Goal: Download file/media

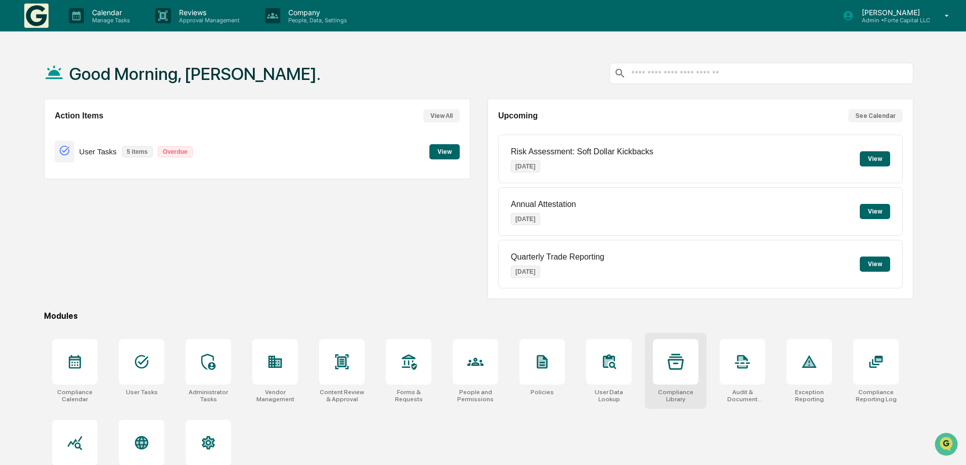
click at [670, 370] on div at bounding box center [676, 362] width 16 height 16
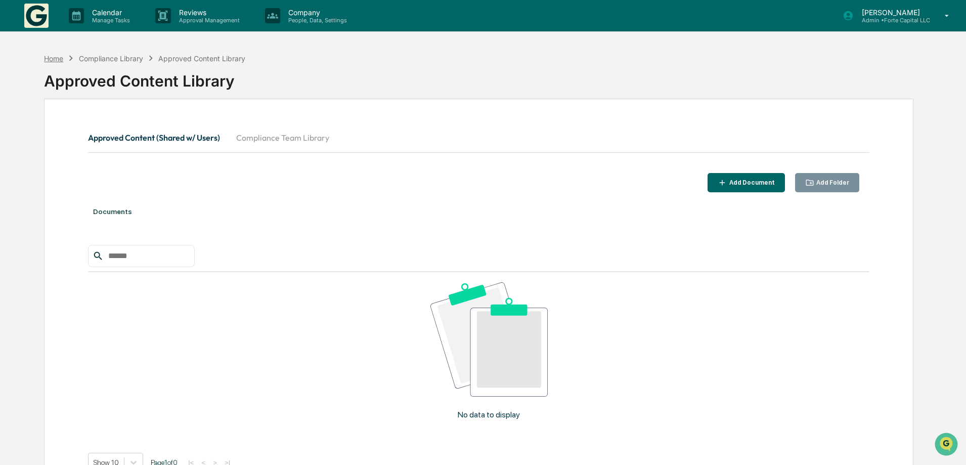
click at [52, 54] on div "Home" at bounding box center [53, 58] width 19 height 9
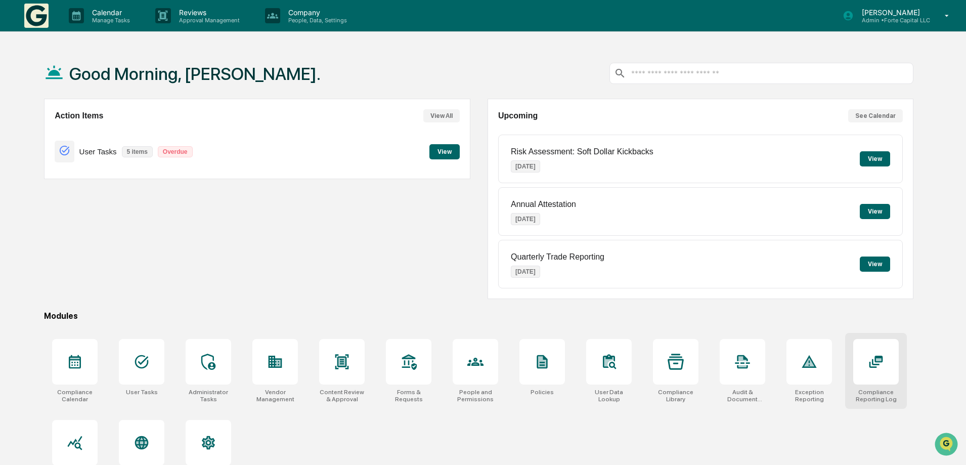
click at [867, 370] on div at bounding box center [876, 362] width 46 height 46
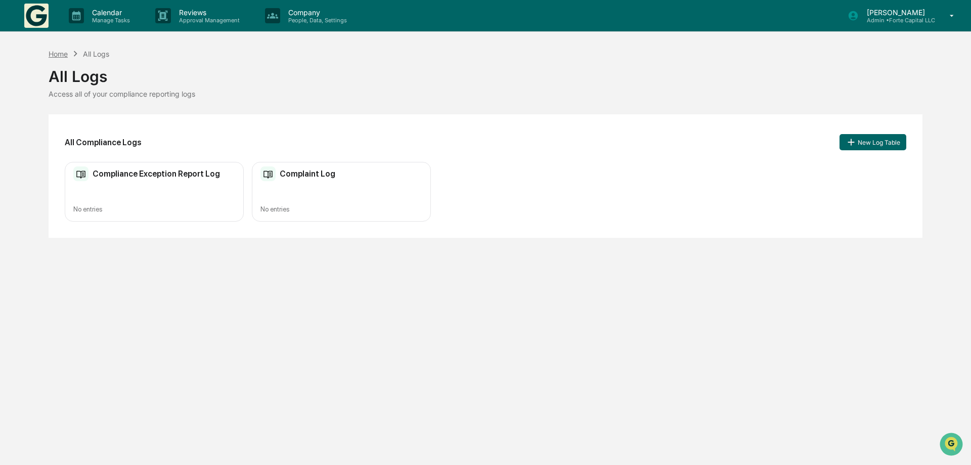
click at [55, 55] on div "Home" at bounding box center [58, 54] width 19 height 9
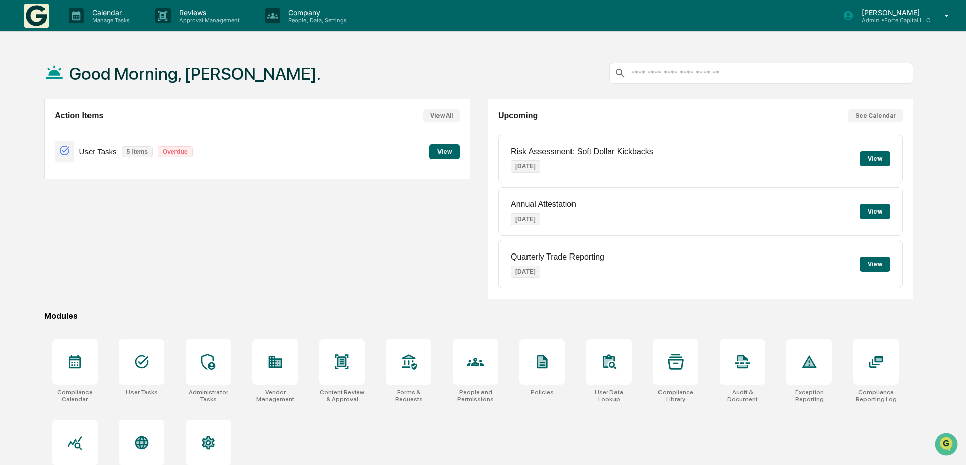
scroll to position [48, 0]
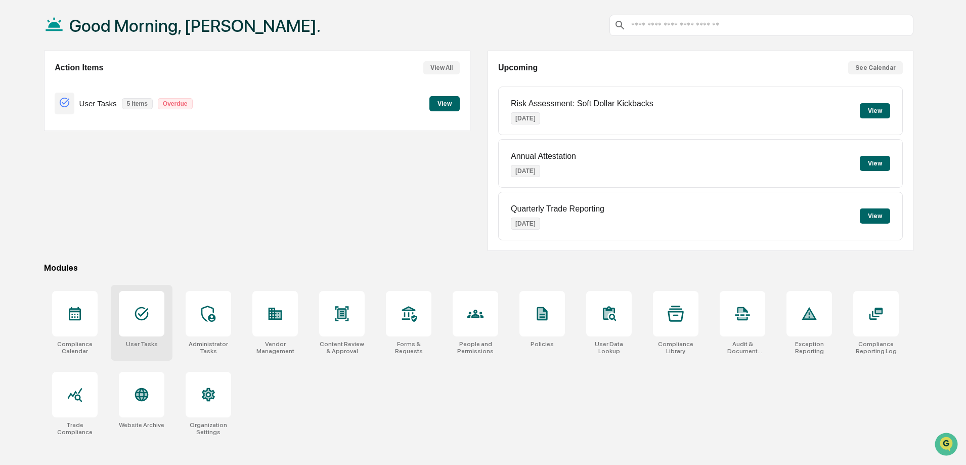
click at [150, 322] on div at bounding box center [142, 314] width 46 height 46
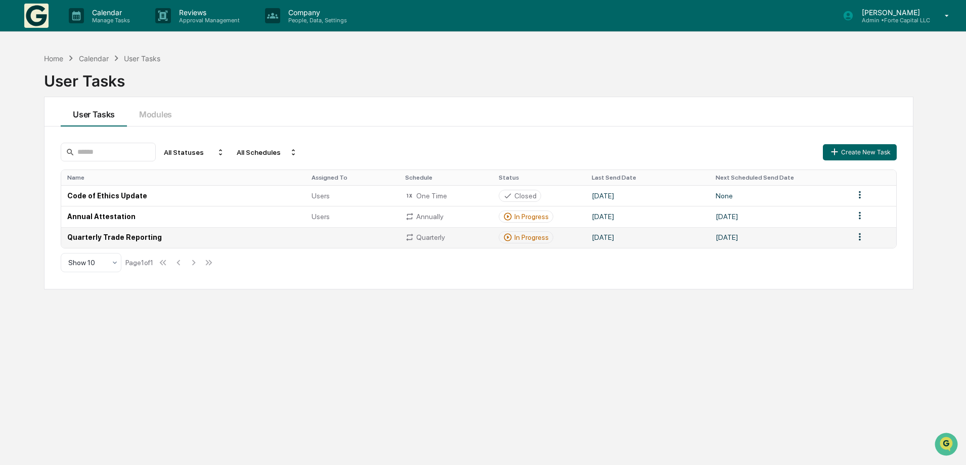
click at [136, 248] on td "Quarterly Trade Reporting" at bounding box center [183, 237] width 244 height 21
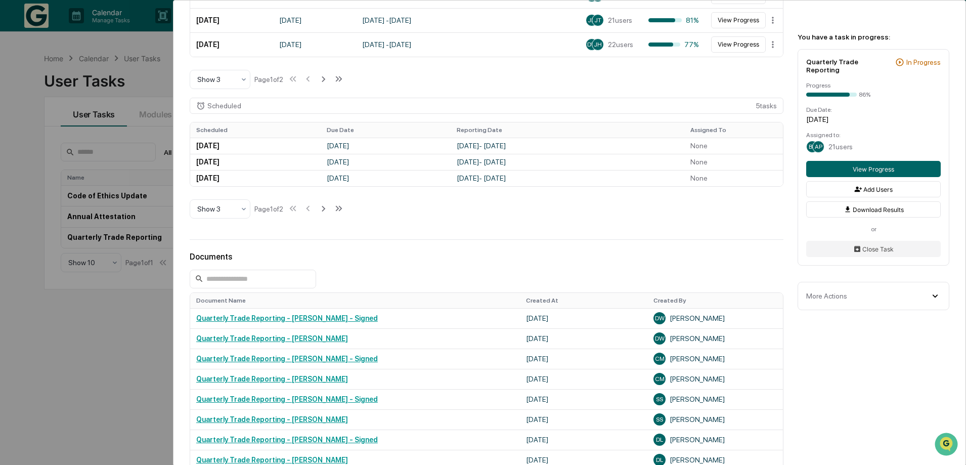
scroll to position [506, 0]
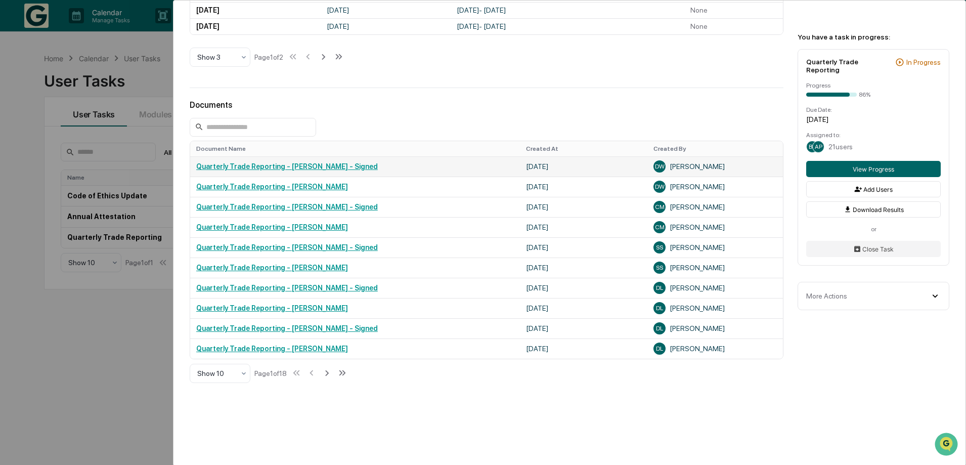
click at [328, 170] on link "Quarterly Trade Reporting - Dawn Wiley - Signed" at bounding box center [287, 166] width 182 height 8
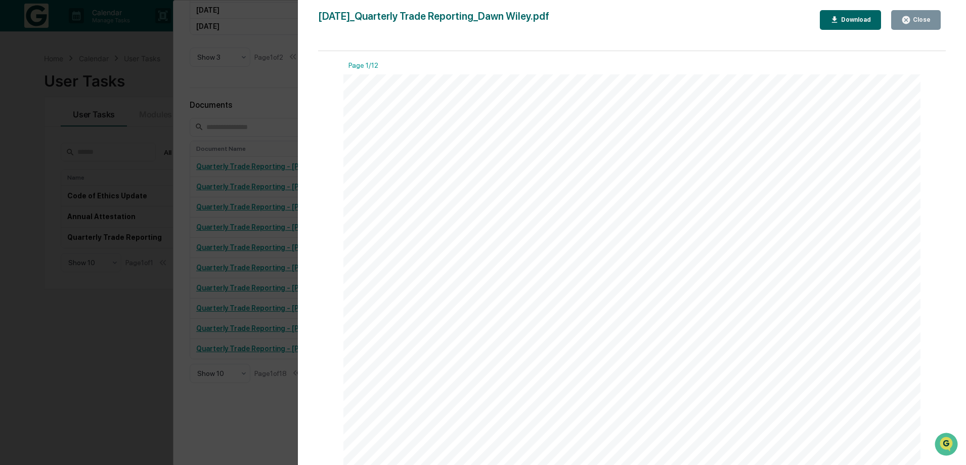
click at [842, 23] on div "Download" at bounding box center [855, 19] width 32 height 7
click at [922, 19] on div "Close" at bounding box center [921, 19] width 20 height 7
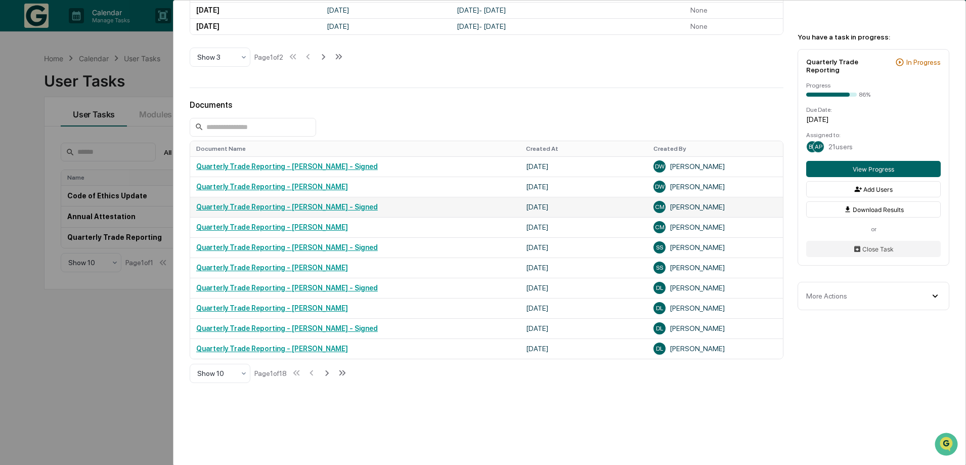
click at [292, 211] on link "Quarterly Trade Reporting - Chris Marvin - Signed" at bounding box center [287, 207] width 182 height 8
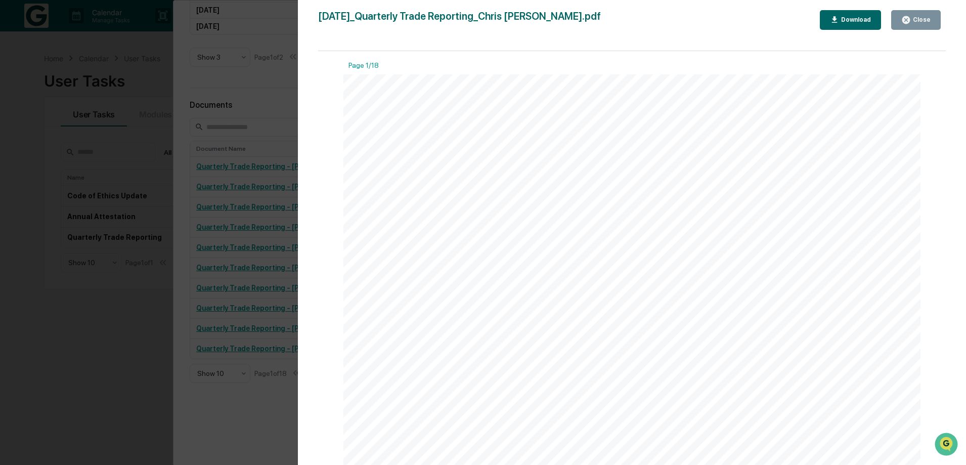
click at [849, 22] on div "Download" at bounding box center [855, 19] width 32 height 7
click at [852, 25] on div "Download" at bounding box center [850, 20] width 41 height 10
click at [922, 20] on div "Close" at bounding box center [921, 19] width 20 height 7
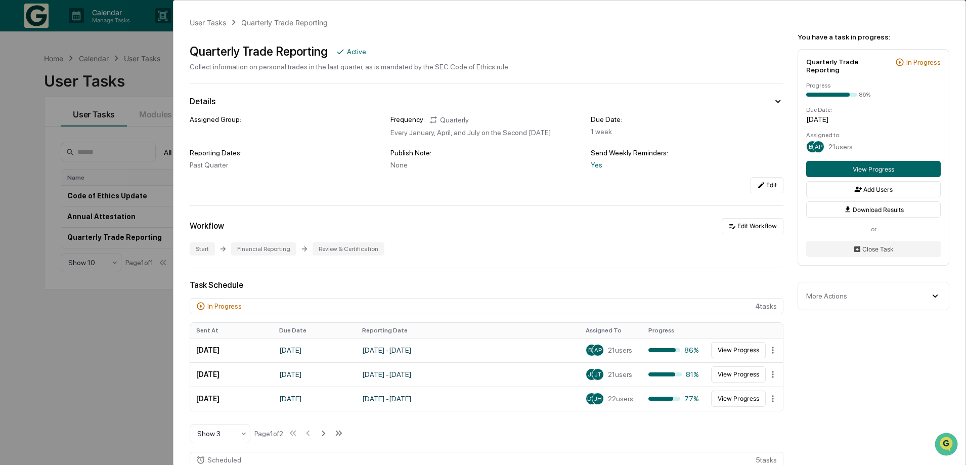
scroll to position [506, 0]
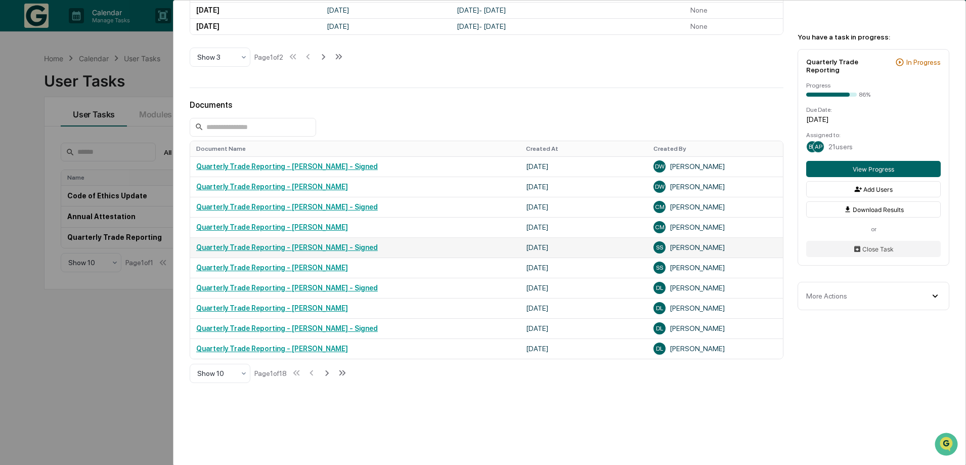
click at [318, 251] on link "Quarterly Trade Reporting - [PERSON_NAME] - Signed" at bounding box center [287, 247] width 182 height 8
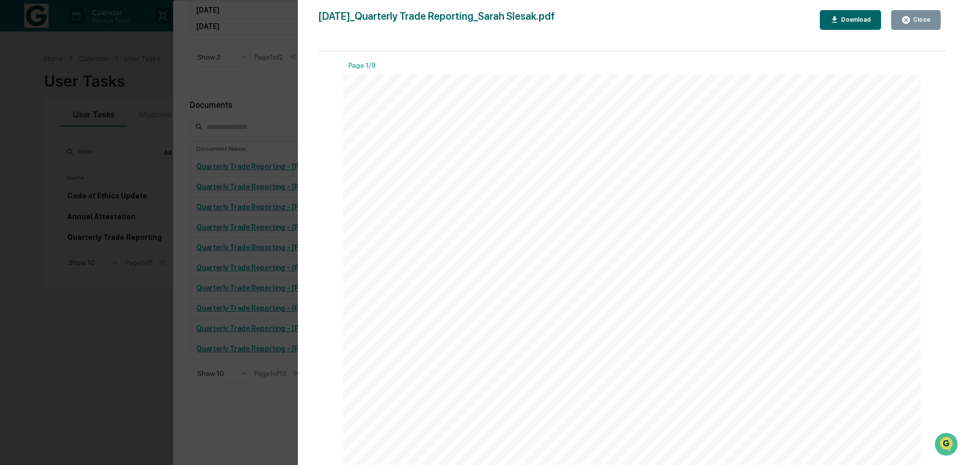
click at [851, 21] on div "Download" at bounding box center [855, 19] width 32 height 7
click at [903, 20] on icon "button" at bounding box center [906, 20] width 8 height 8
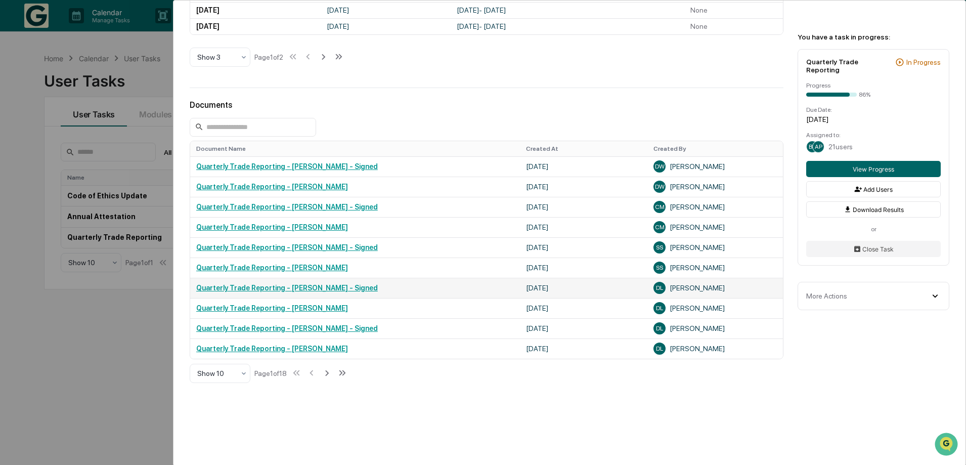
click at [321, 292] on link "Quarterly Trade Reporting - Dennis Lohouse - Signed" at bounding box center [287, 288] width 182 height 8
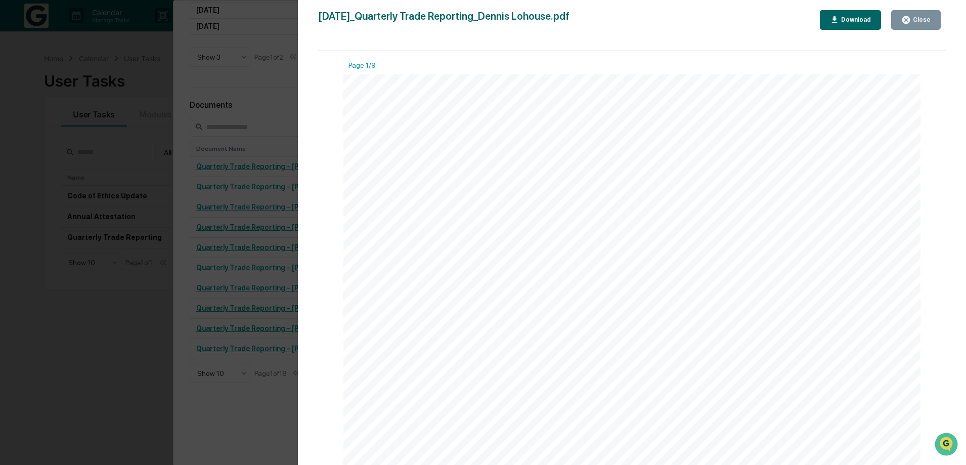
click at [861, 25] on div "Download" at bounding box center [850, 20] width 41 height 10
click at [927, 20] on div "Close" at bounding box center [921, 19] width 20 height 7
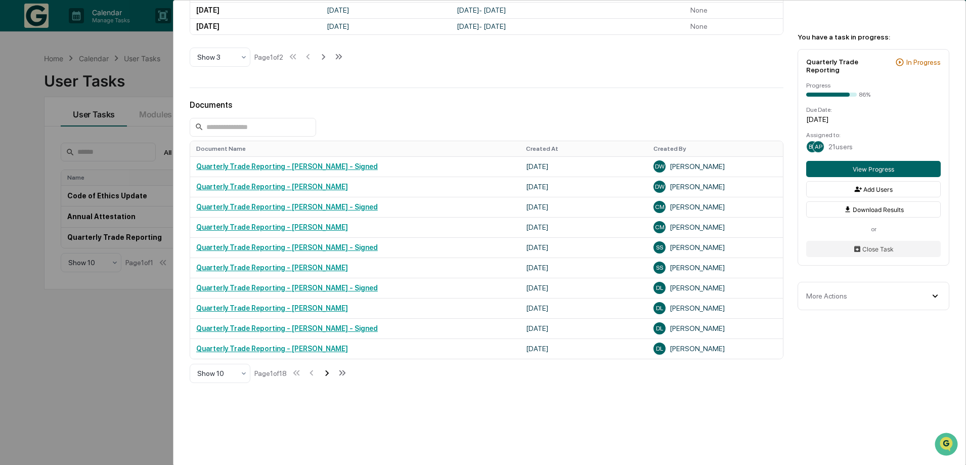
click at [329, 376] on icon at bounding box center [327, 373] width 4 height 6
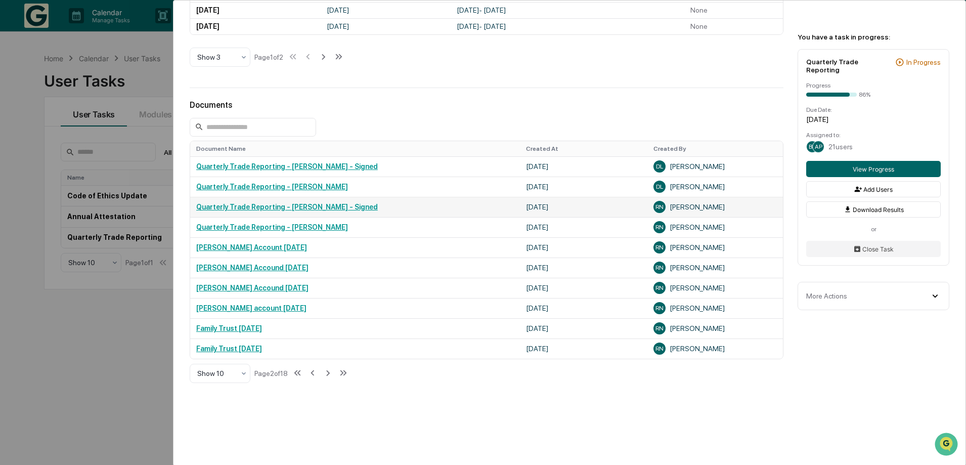
click at [310, 211] on link "Quarterly Trade Reporting - [PERSON_NAME] - Signed" at bounding box center [287, 207] width 182 height 8
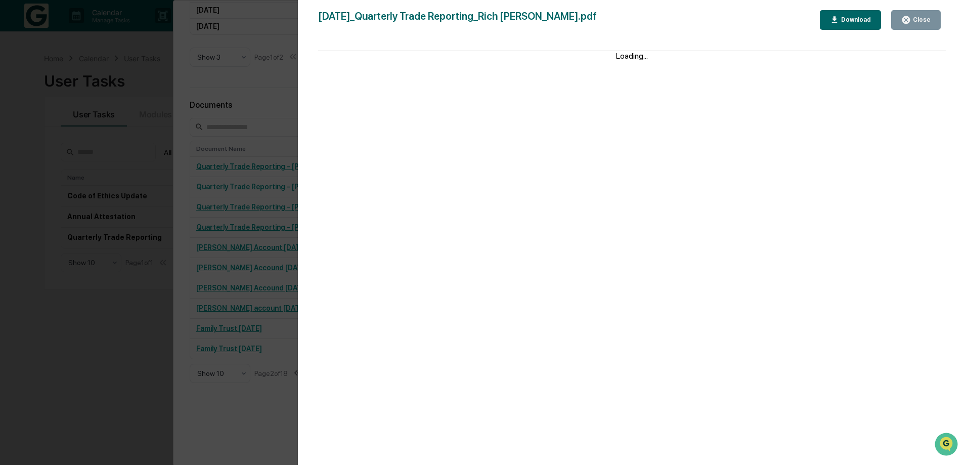
click at [852, 25] on div "Download" at bounding box center [850, 20] width 41 height 10
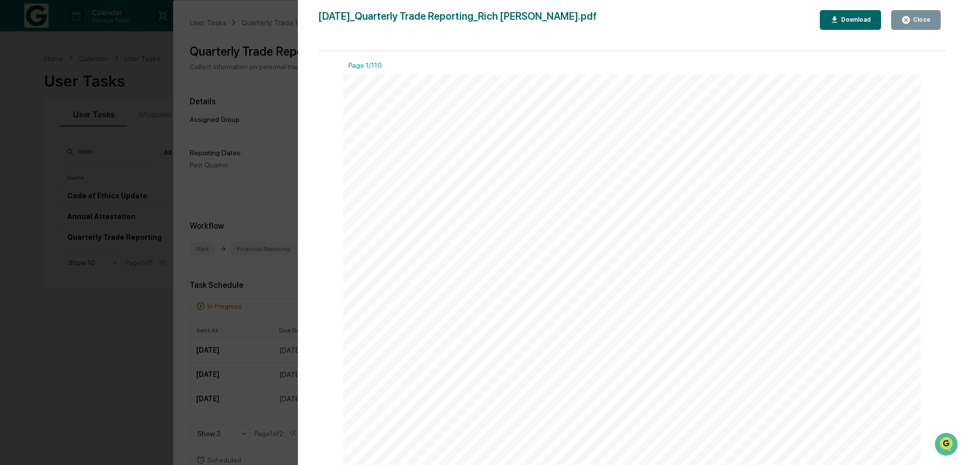
click at [927, 18] on div "Close" at bounding box center [921, 19] width 20 height 7
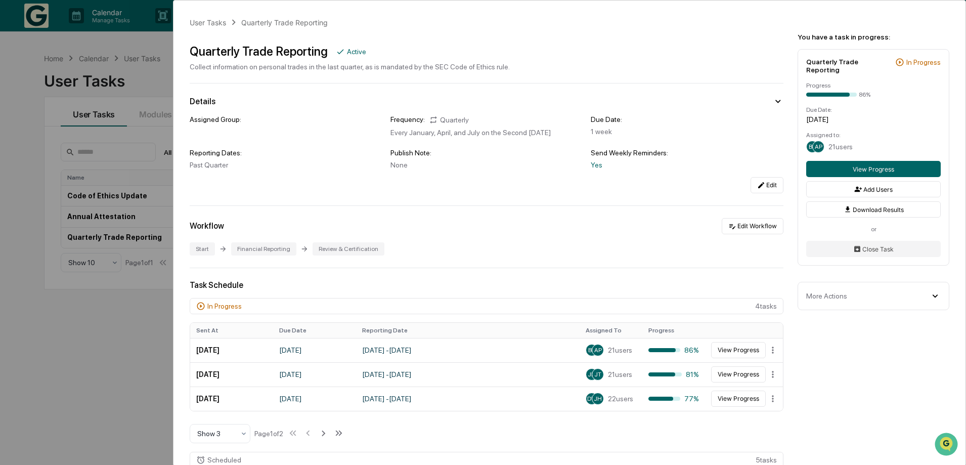
scroll to position [506, 0]
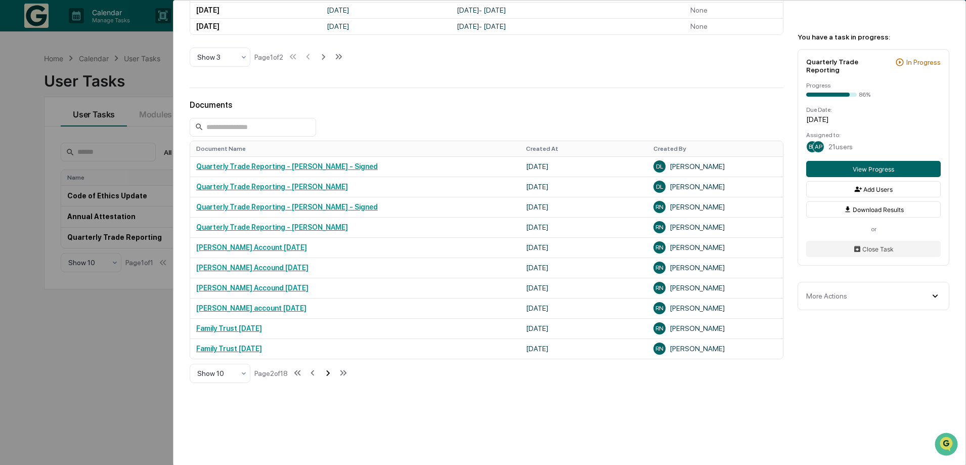
click at [330, 376] on icon at bounding box center [328, 373] width 4 height 6
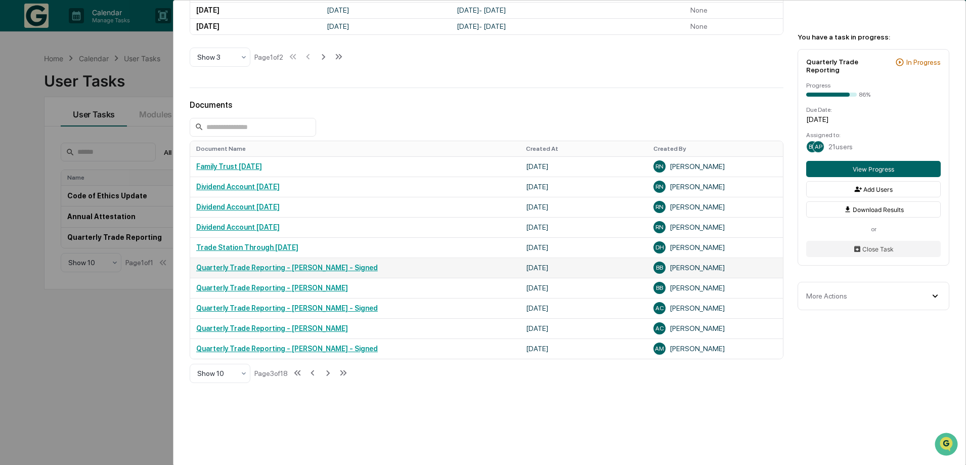
click at [300, 272] on link "Quarterly Trade Reporting - [PERSON_NAME] - Signed" at bounding box center [287, 268] width 182 height 8
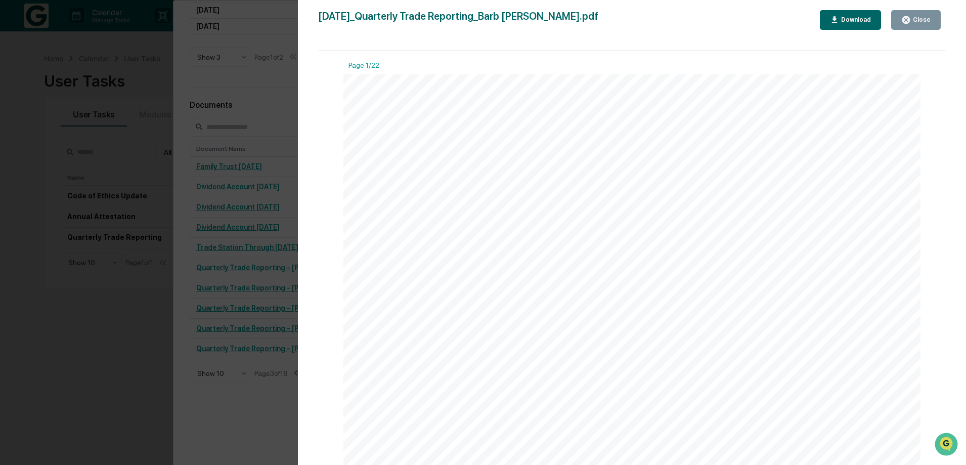
click at [862, 19] on div "Download" at bounding box center [855, 19] width 32 height 7
click at [921, 20] on div "Close" at bounding box center [921, 19] width 20 height 7
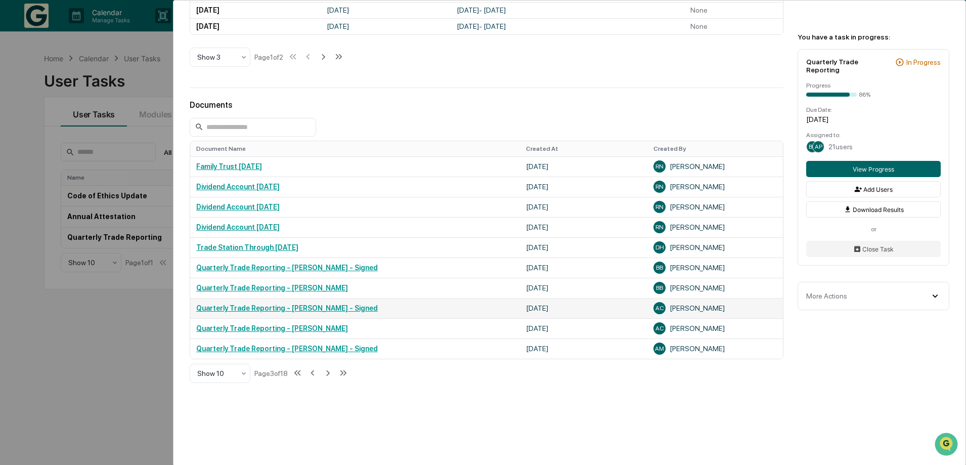
click at [301, 312] on link "Quarterly Trade Reporting - Andea Cianfichi - Signed" at bounding box center [287, 308] width 182 height 8
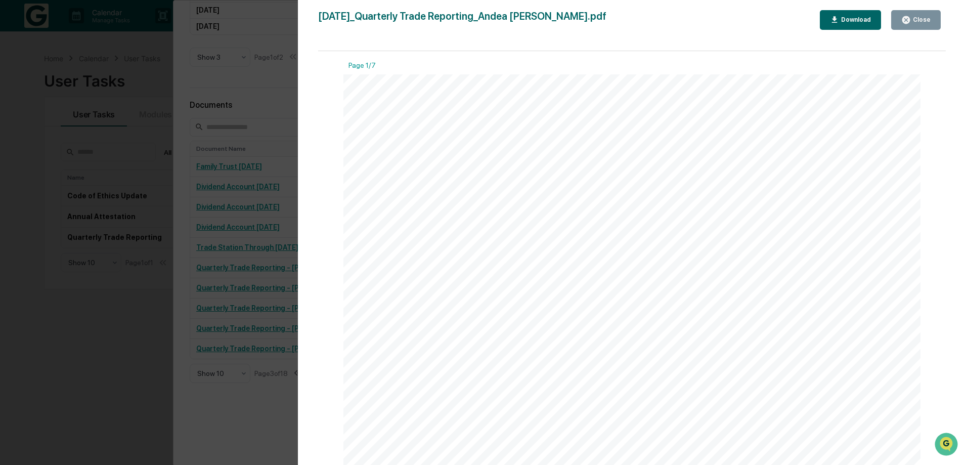
click at [845, 21] on div "Download" at bounding box center [855, 19] width 32 height 7
click at [918, 20] on div "Close" at bounding box center [921, 19] width 20 height 7
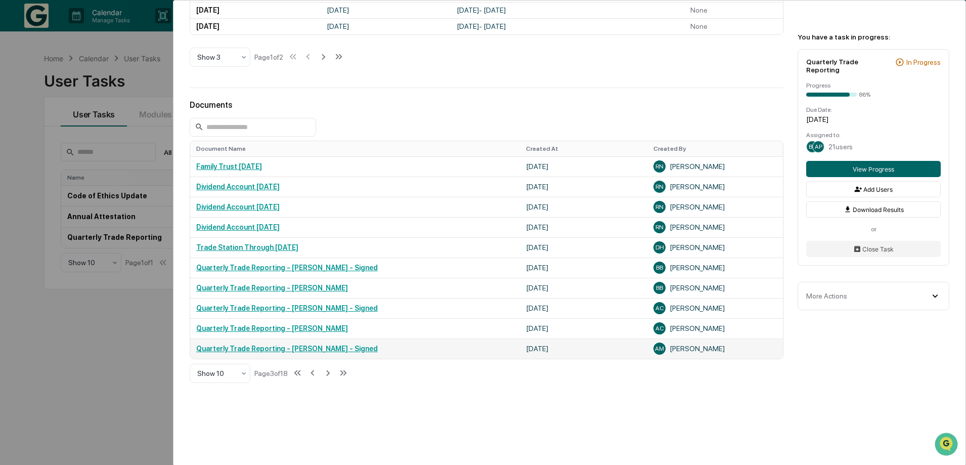
click at [303, 353] on link "Quarterly Trade Reporting - Adil Masood - Signed" at bounding box center [287, 348] width 182 height 8
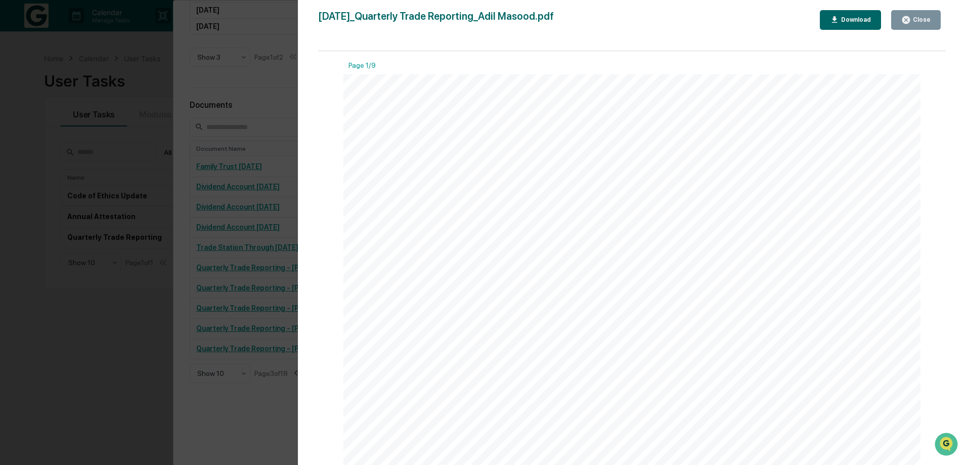
click at [846, 25] on div "Download" at bounding box center [850, 20] width 41 height 10
click at [910, 23] on icon "button" at bounding box center [906, 20] width 8 height 8
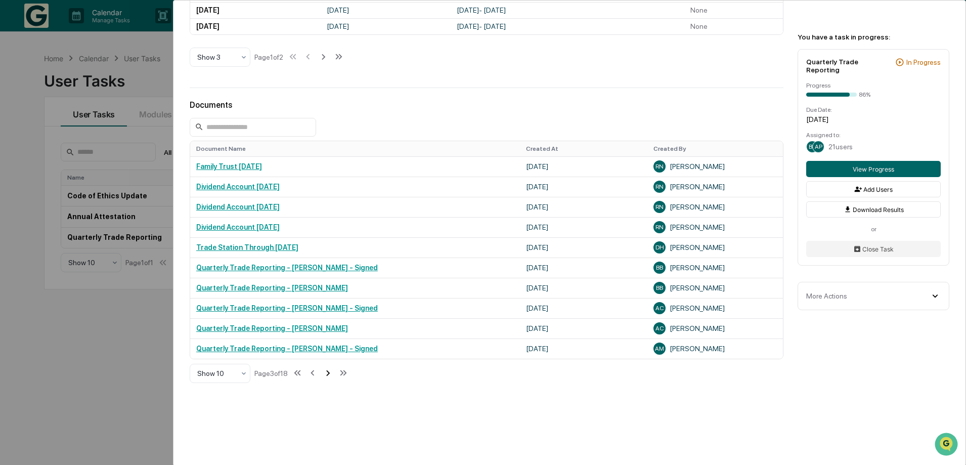
click at [333, 378] on icon at bounding box center [327, 372] width 11 height 11
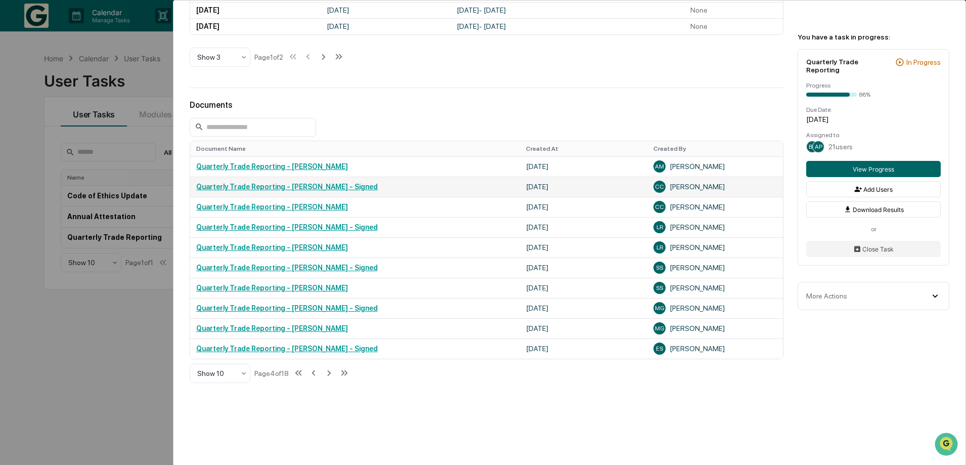
click at [341, 191] on link "Quarterly Trade Reporting - Chris Cardali - Signed" at bounding box center [287, 187] width 182 height 8
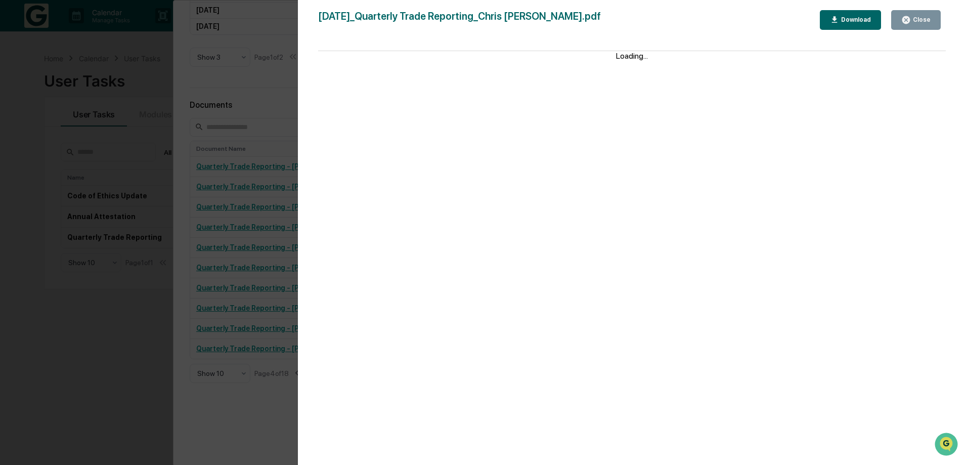
click at [849, 19] on div "Download" at bounding box center [855, 19] width 32 height 7
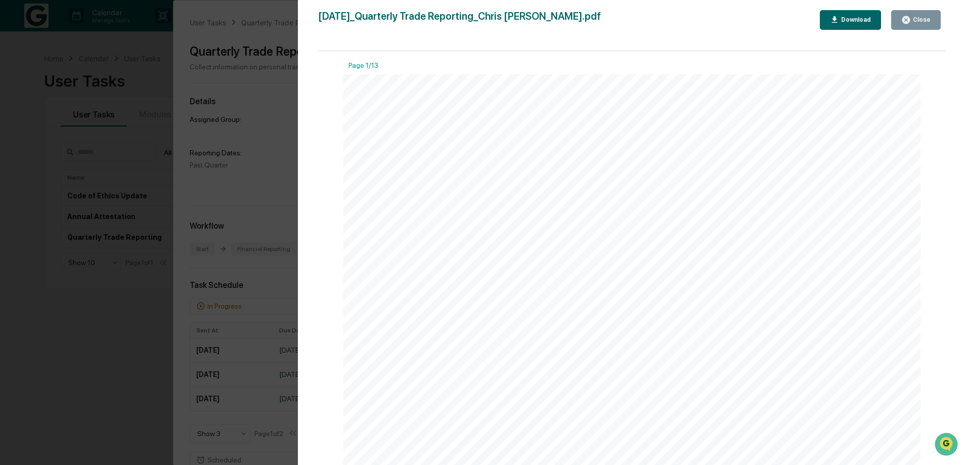
scroll to position [506, 0]
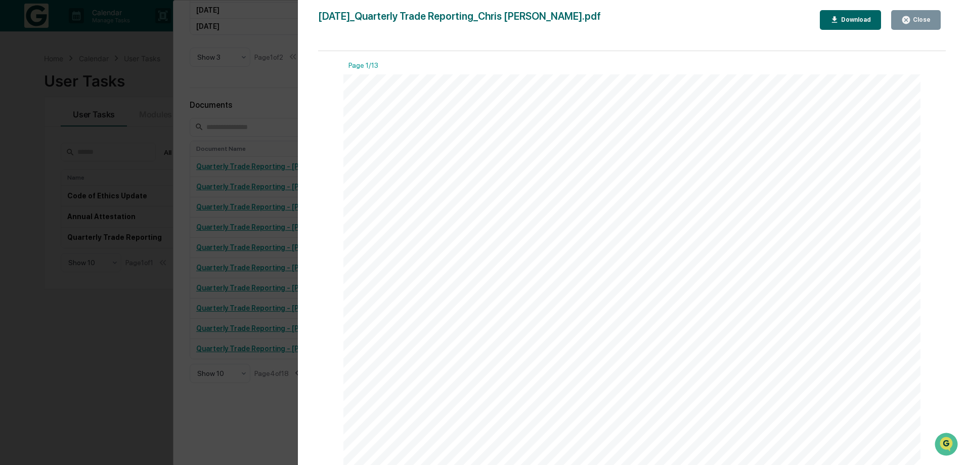
click at [913, 21] on div "Close" at bounding box center [921, 19] width 20 height 7
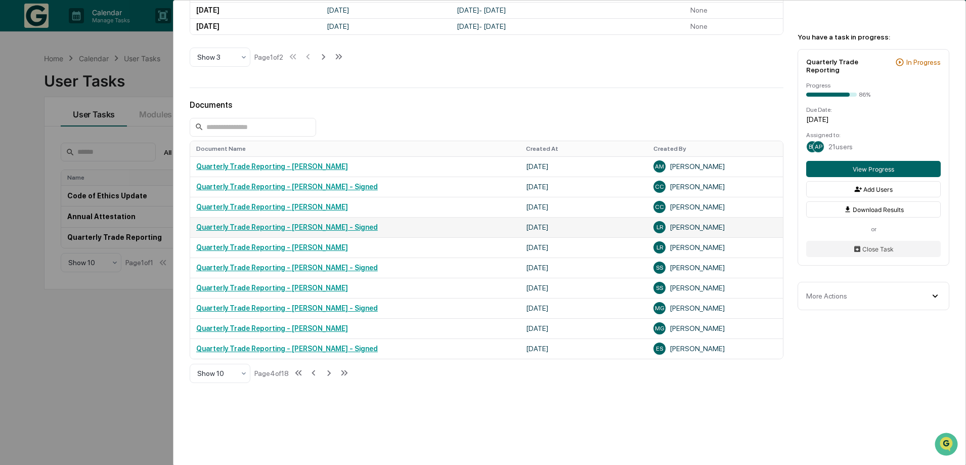
click at [310, 231] on link "Quarterly Trade Reporting - Larry Rabinowitz - Signed" at bounding box center [287, 227] width 182 height 8
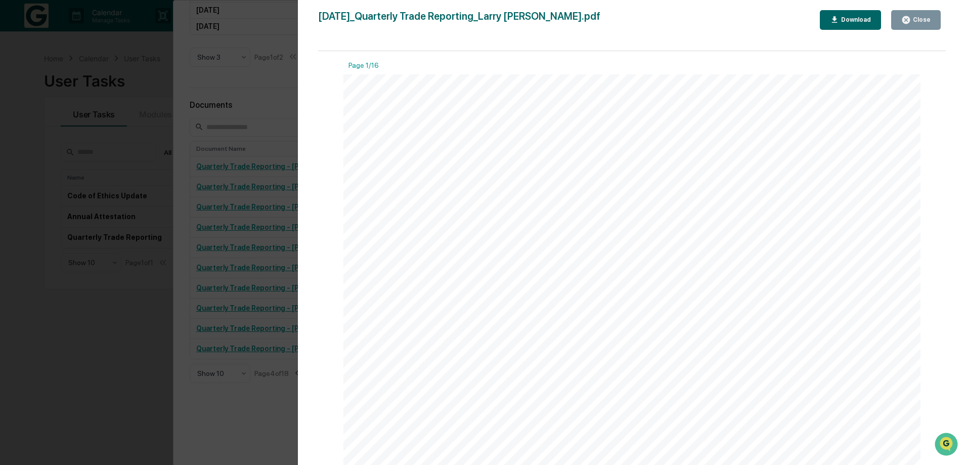
click at [853, 25] on div "Download" at bounding box center [850, 20] width 41 height 10
click at [924, 18] on div "Close" at bounding box center [921, 19] width 20 height 7
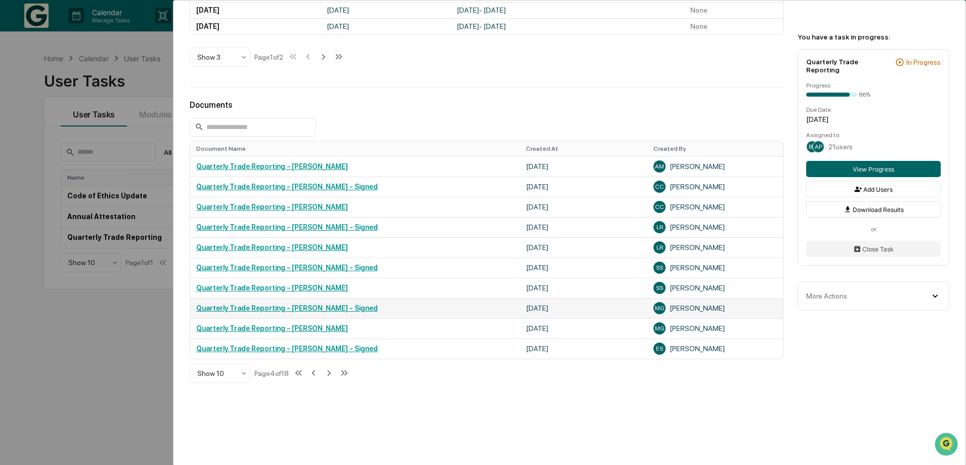
click at [316, 312] on link "Quarterly Trade Reporting - Michael Garzi - Signed" at bounding box center [287, 308] width 182 height 8
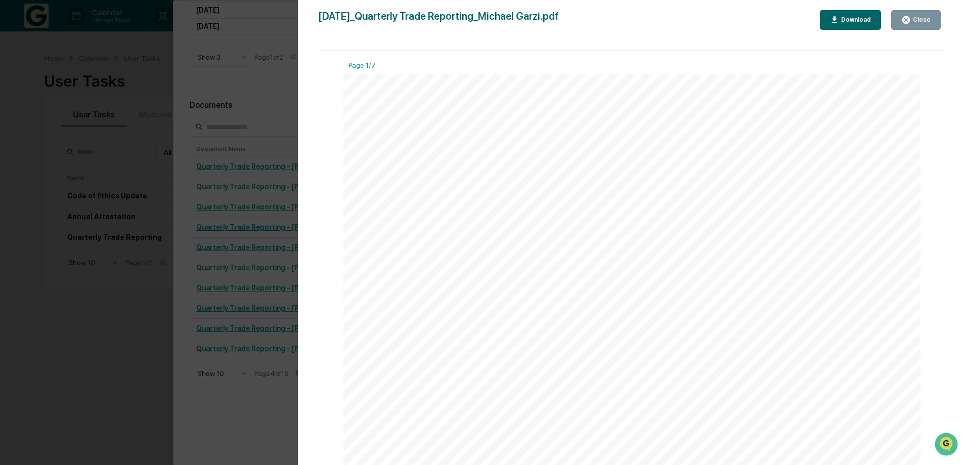
click at [852, 25] on div "Download" at bounding box center [850, 20] width 41 height 10
click at [918, 21] on div "Close" at bounding box center [921, 19] width 20 height 7
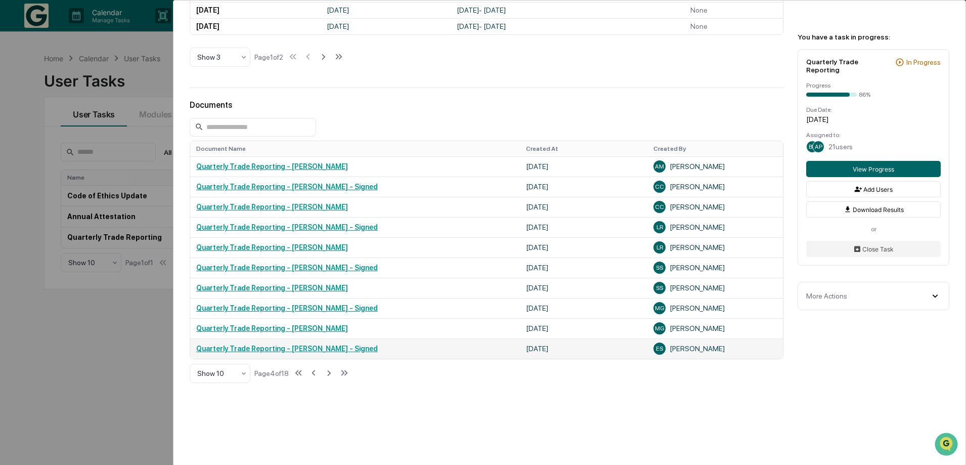
click at [299, 353] on td "Quarterly Trade Reporting - Ed Sheidlower - Signed" at bounding box center [355, 348] width 330 height 20
click at [299, 353] on link "Quarterly Trade Reporting - Ed Sheidlower - Signed" at bounding box center [287, 348] width 182 height 8
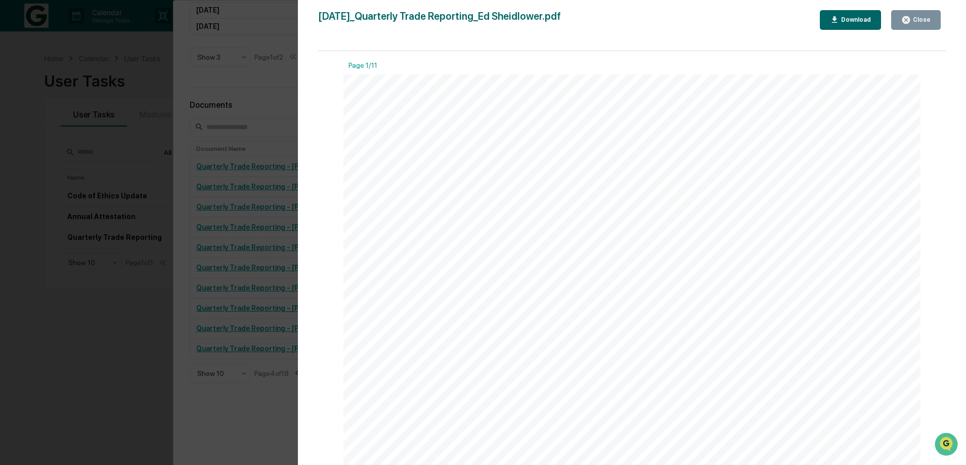
click at [859, 19] on div "Download" at bounding box center [855, 19] width 32 height 7
click at [926, 21] on div "Close" at bounding box center [921, 19] width 20 height 7
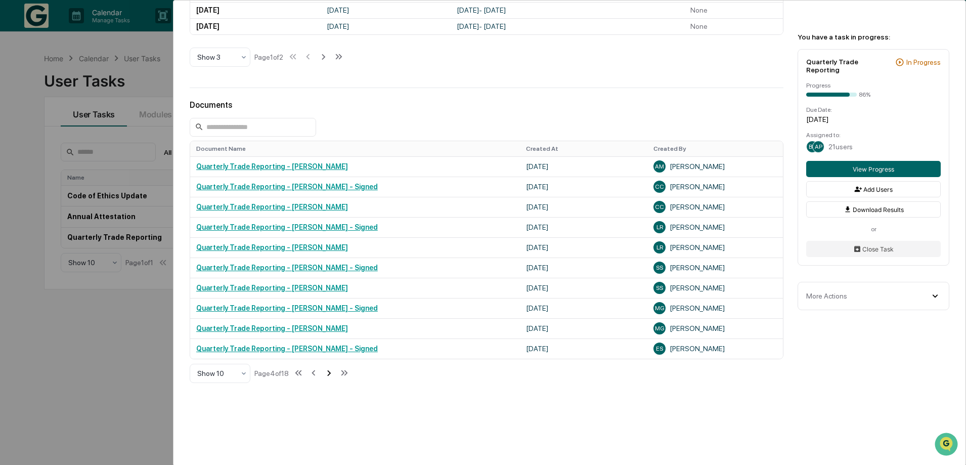
click at [334, 378] on icon at bounding box center [328, 372] width 11 height 11
click at [319, 191] on link "Quarterly Trade Reporting - Jeff Hough - Signed" at bounding box center [287, 187] width 182 height 8
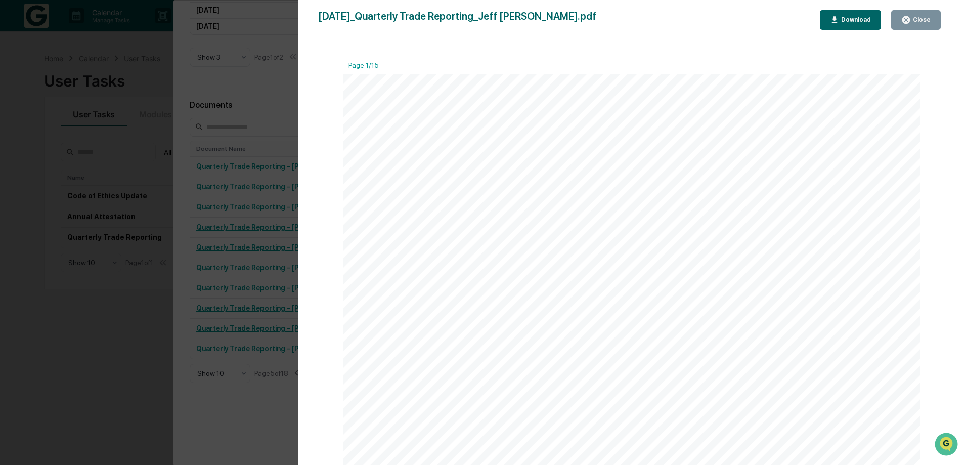
click at [869, 19] on div "Download" at bounding box center [855, 19] width 32 height 7
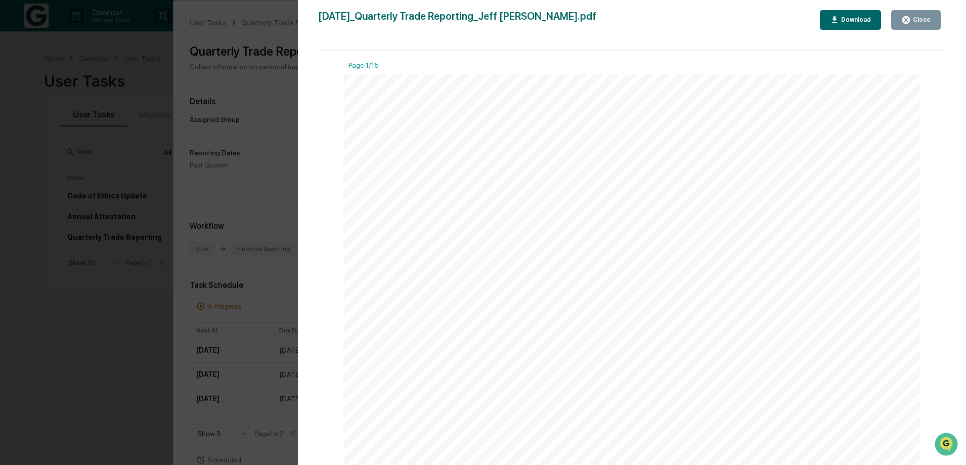
scroll to position [506, 0]
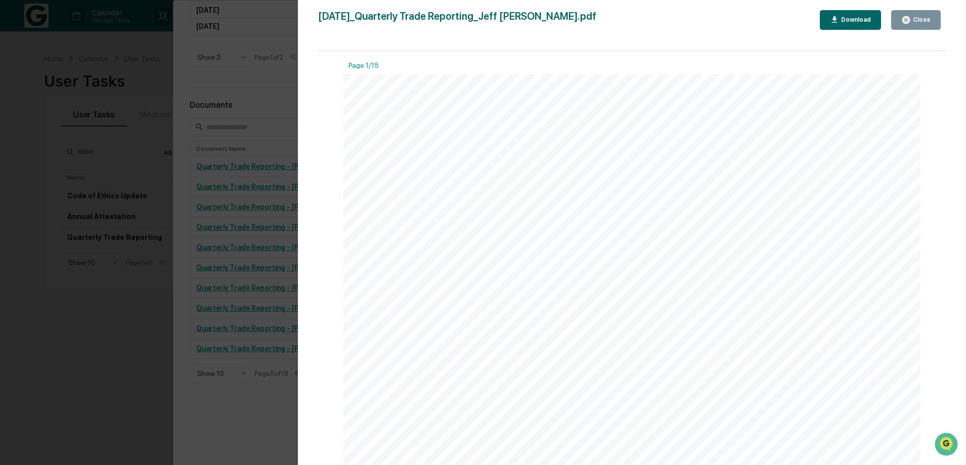
click at [904, 19] on icon "button" at bounding box center [906, 20] width 8 height 8
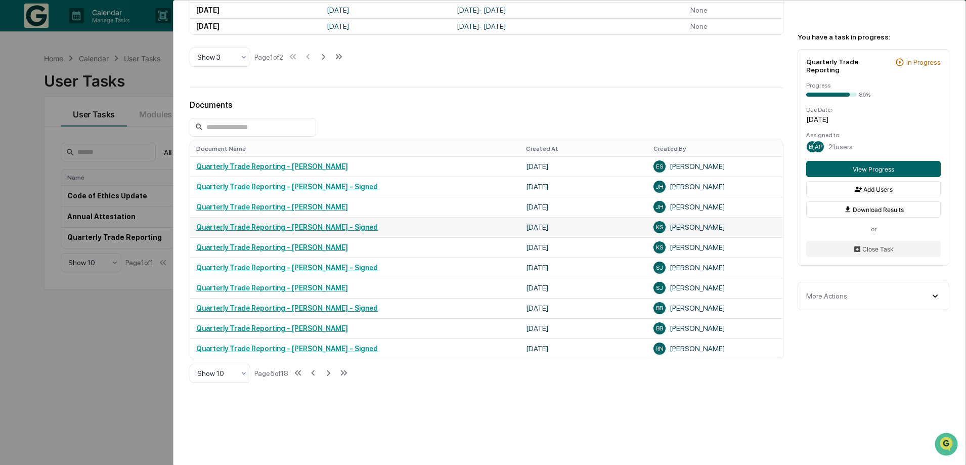
click at [290, 231] on link "Quarterly Trade Reporting - Karin Staples - Signed" at bounding box center [287, 227] width 182 height 8
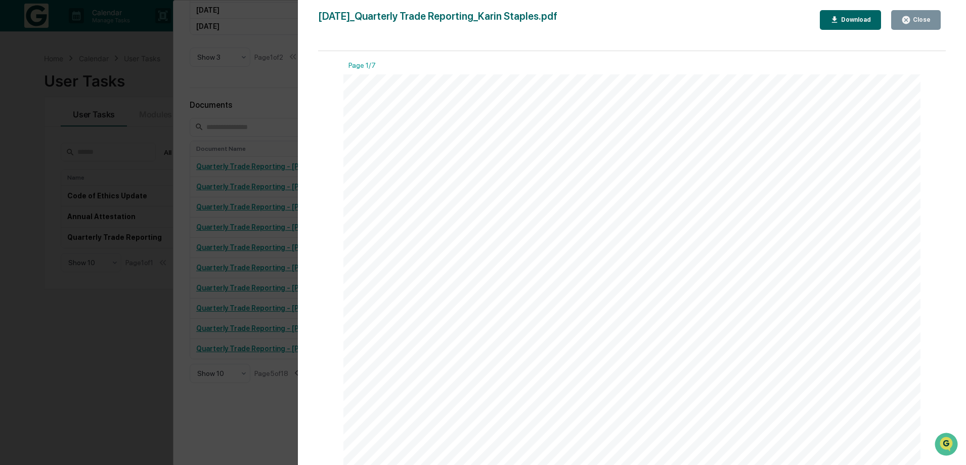
click at [839, 22] on icon "button" at bounding box center [835, 20] width 10 height 10
click at [907, 22] on icon "button" at bounding box center [906, 20] width 8 height 8
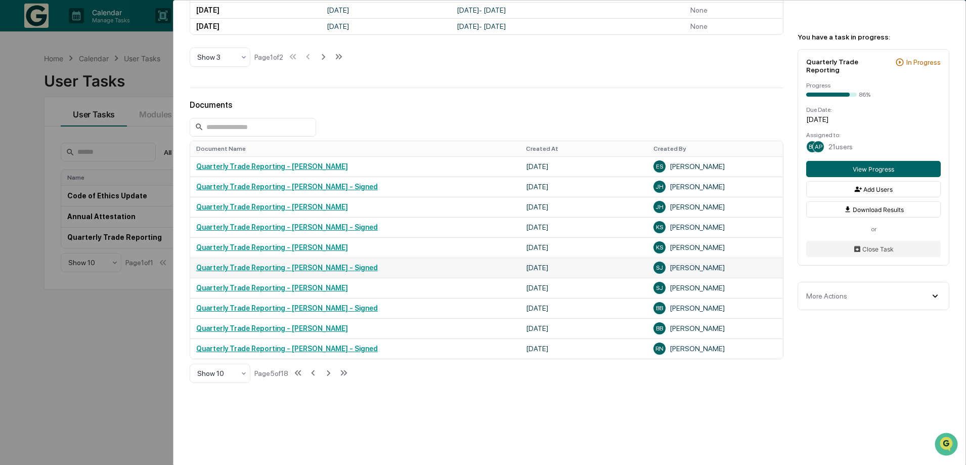
click at [315, 272] on link "Quarterly Trade Reporting - Sonu Johar - Signed" at bounding box center [287, 268] width 182 height 8
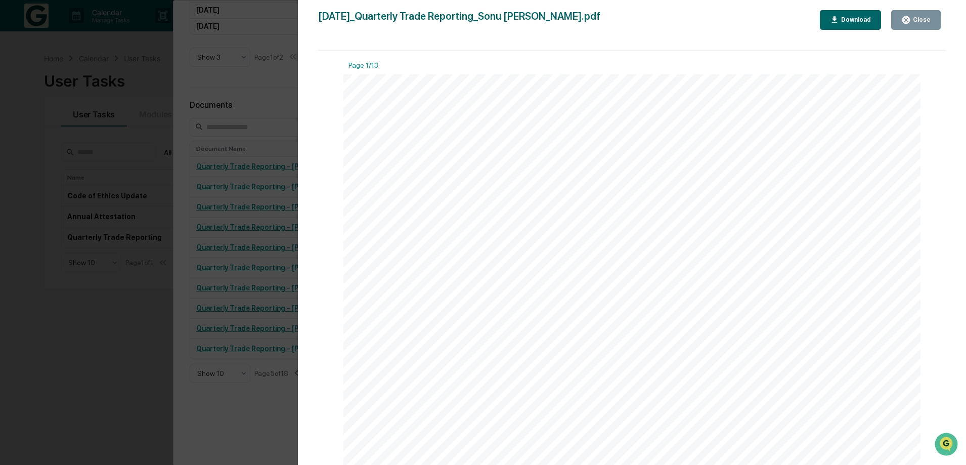
click at [853, 23] on div "Download" at bounding box center [855, 19] width 32 height 7
click at [928, 15] on button "Close" at bounding box center [916, 20] width 50 height 20
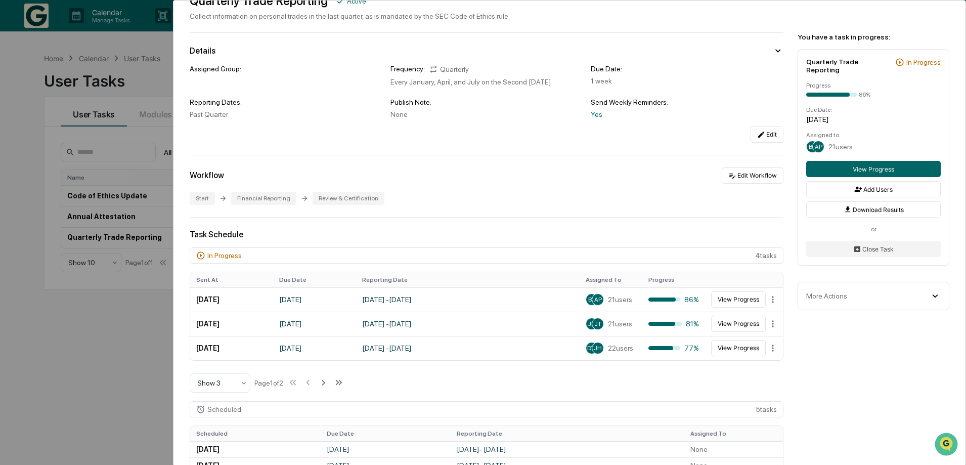
scroll to position [0, 0]
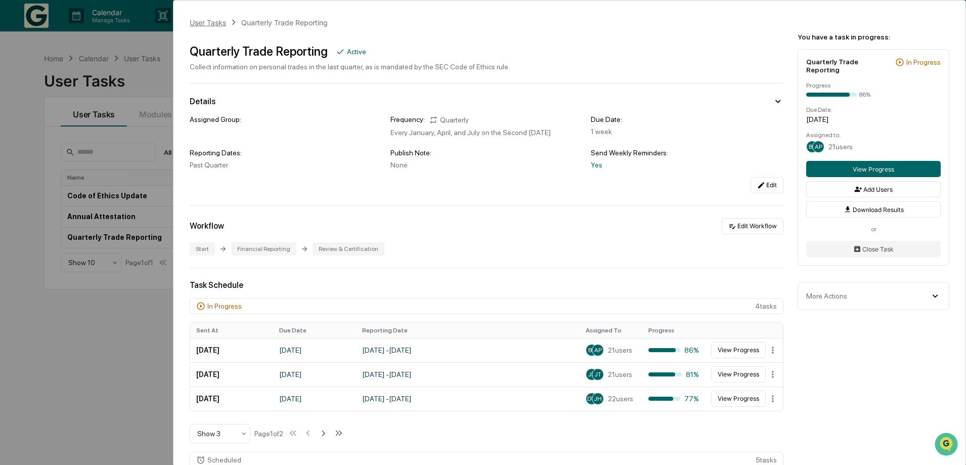
click at [215, 27] on div "User Tasks" at bounding box center [208, 22] width 36 height 9
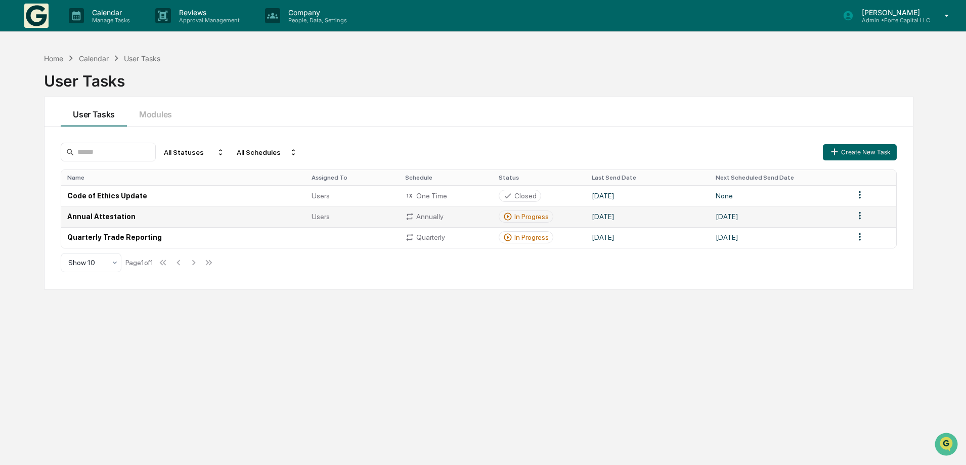
click at [97, 227] on td "Annual Attestation" at bounding box center [183, 216] width 244 height 21
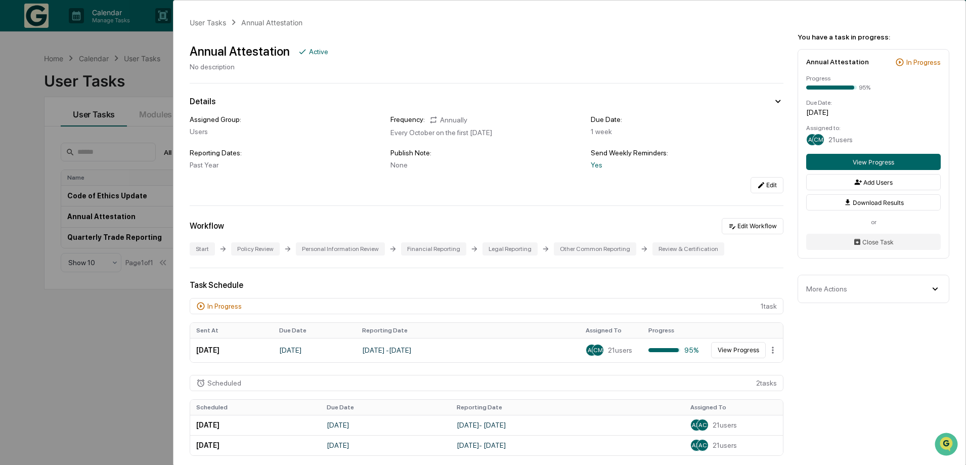
scroll to position [354, 0]
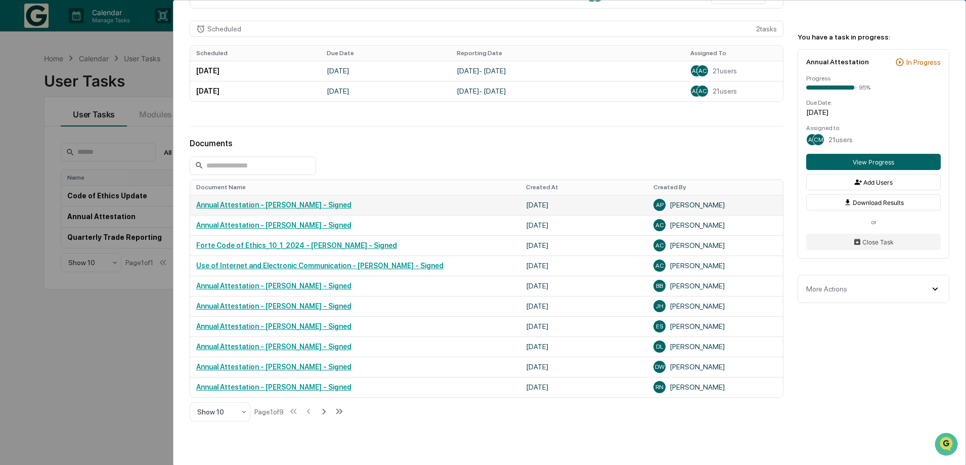
click at [264, 209] on link "Annual Attestation - [PERSON_NAME] - Signed" at bounding box center [273, 205] width 155 height 8
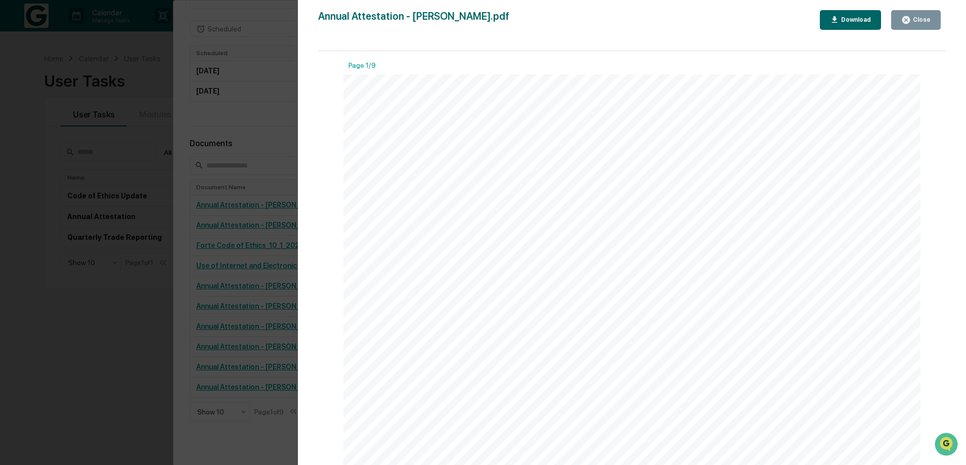
click at [845, 19] on div "Download" at bounding box center [855, 19] width 32 height 7
click at [916, 19] on div "Close" at bounding box center [921, 19] width 20 height 7
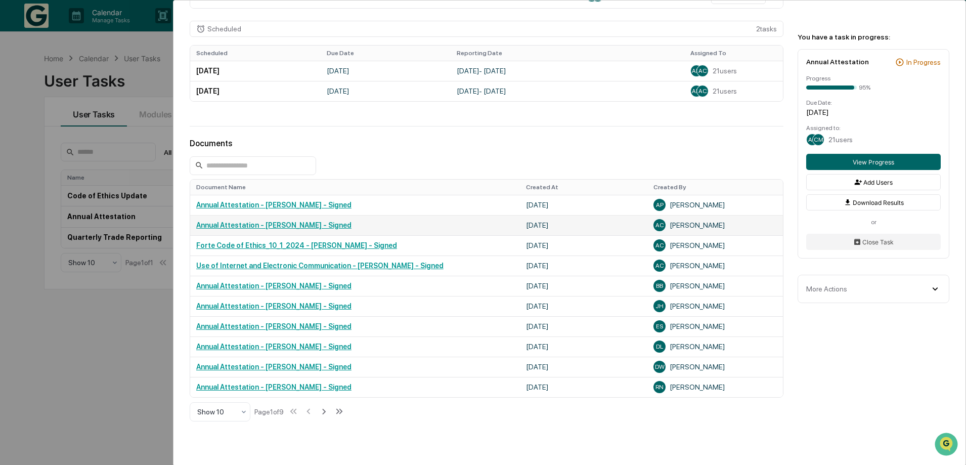
click at [300, 229] on link "Annual Attestation - [PERSON_NAME] - Signed" at bounding box center [273, 225] width 155 height 8
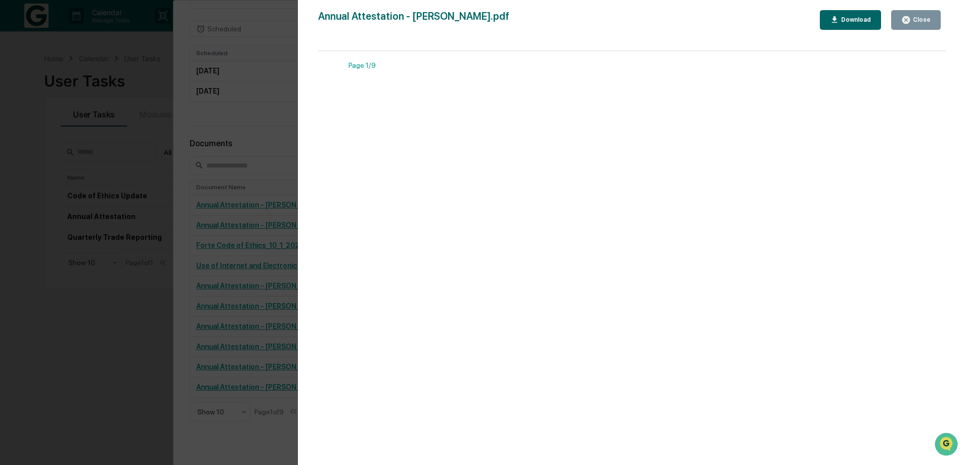
click at [855, 23] on div "Download" at bounding box center [855, 19] width 32 height 7
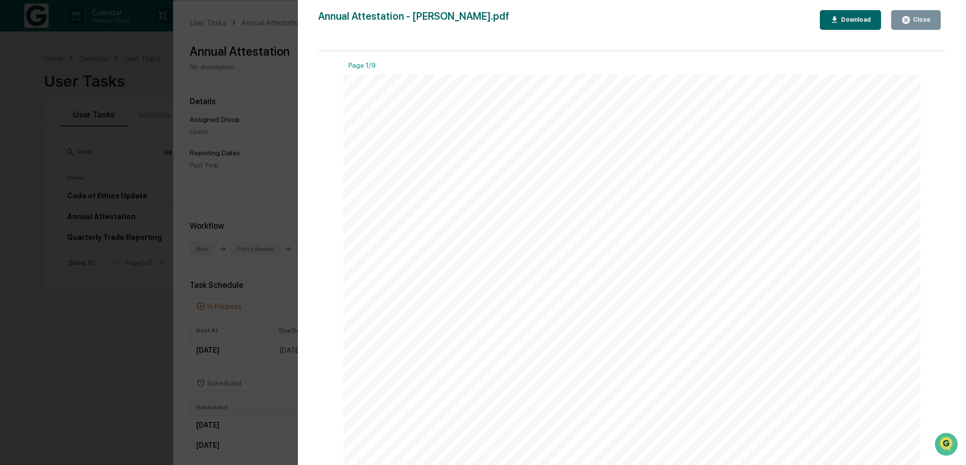
scroll to position [354, 0]
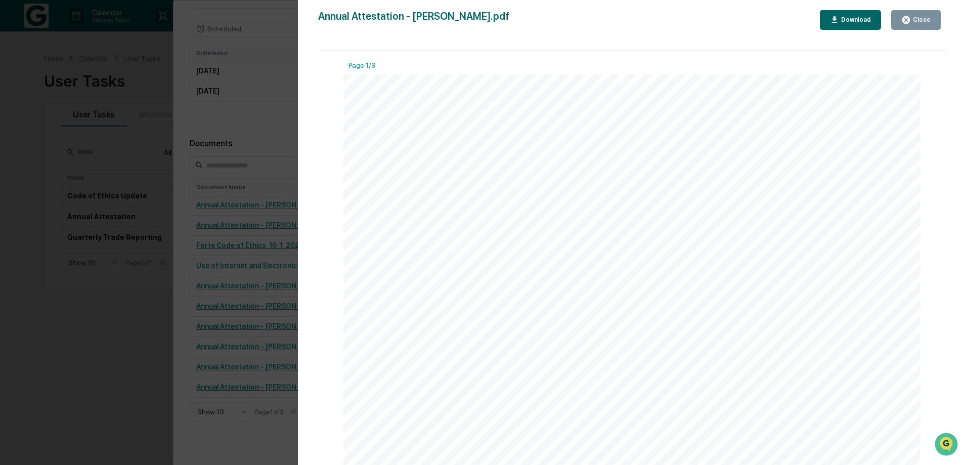
click at [909, 20] on icon "button" at bounding box center [906, 20] width 10 height 10
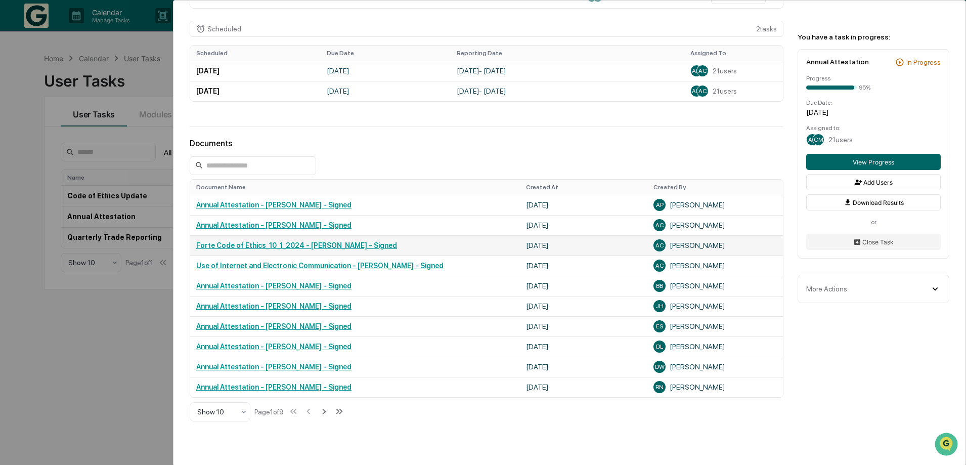
click at [328, 249] on link "Forte Code of Ethics_10_1_2024 - [PERSON_NAME] - Signed" at bounding box center [296, 245] width 201 height 8
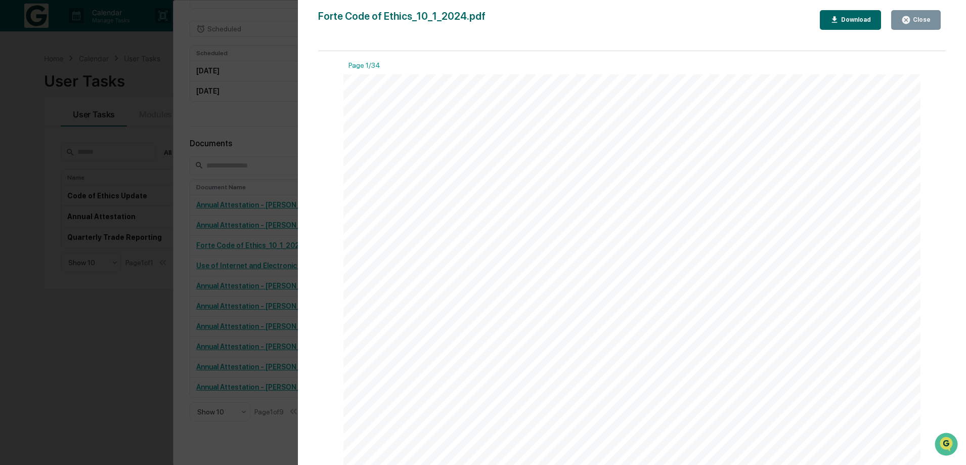
click at [850, 18] on div "Download" at bounding box center [855, 19] width 32 height 7
click at [907, 24] on icon "button" at bounding box center [906, 20] width 8 height 8
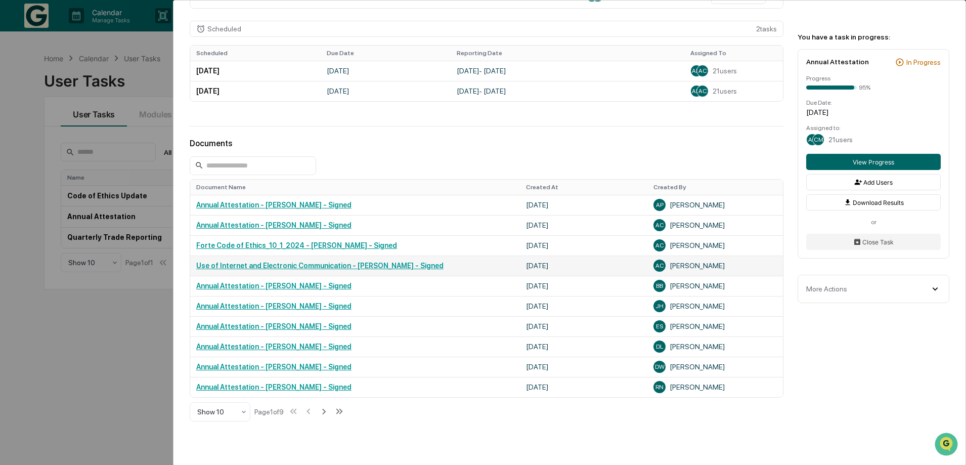
click at [305, 270] on link "Use of Internet and Electronic Communication - [PERSON_NAME] - Signed" at bounding box center [319, 266] width 247 height 8
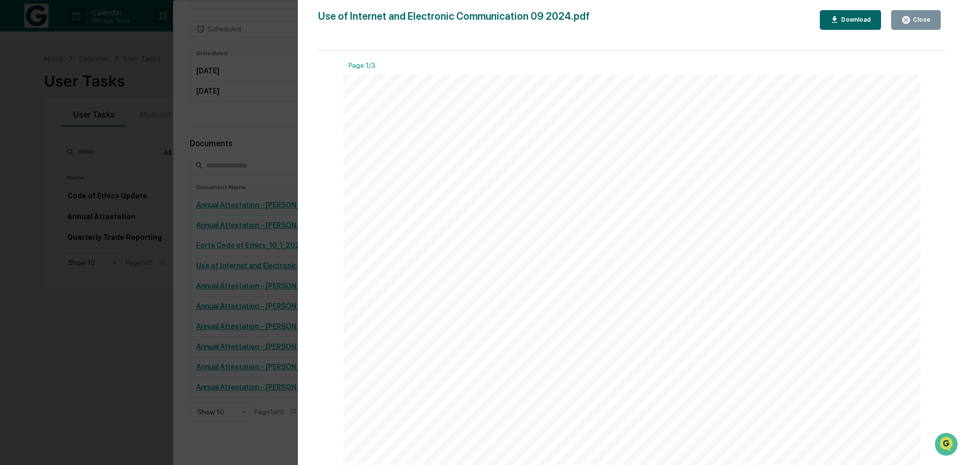
click at [865, 25] on div "Download" at bounding box center [850, 20] width 41 height 10
click at [927, 19] on div "Close" at bounding box center [921, 19] width 20 height 7
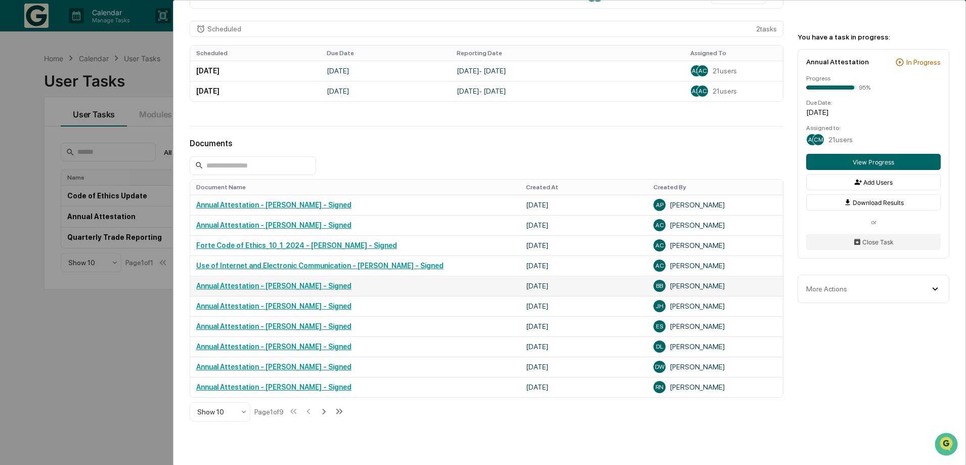
click at [315, 290] on link "Annual Attestation - [PERSON_NAME] - Signed" at bounding box center [273, 286] width 155 height 8
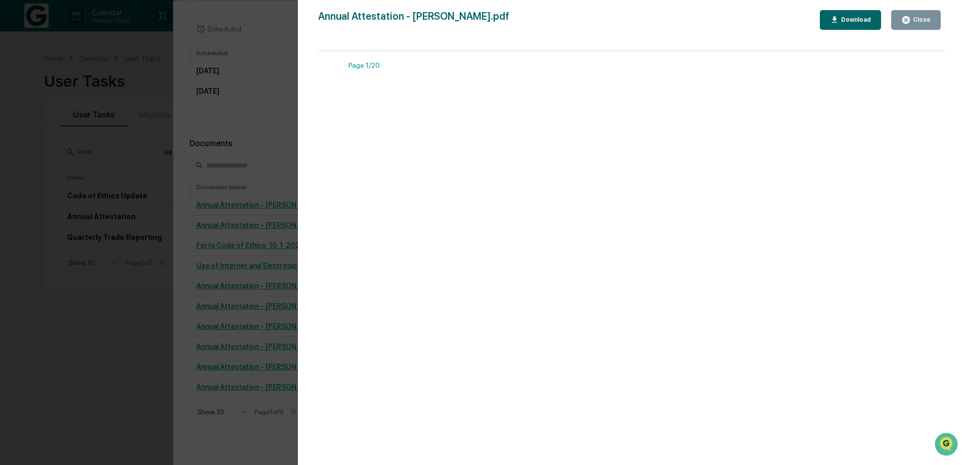
click at [859, 22] on div "Download" at bounding box center [855, 19] width 32 height 7
click at [927, 18] on div "Close" at bounding box center [915, 20] width 29 height 10
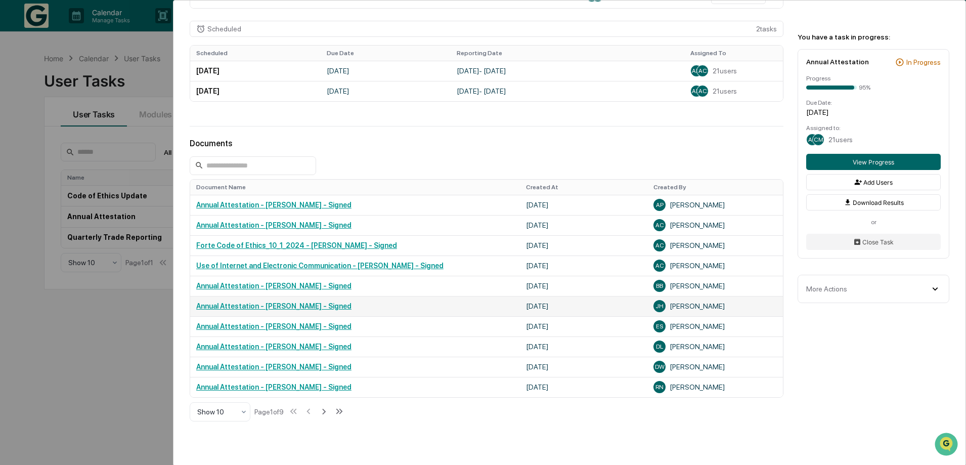
click at [310, 310] on link "Annual Attestation - [PERSON_NAME] - Signed" at bounding box center [273, 306] width 155 height 8
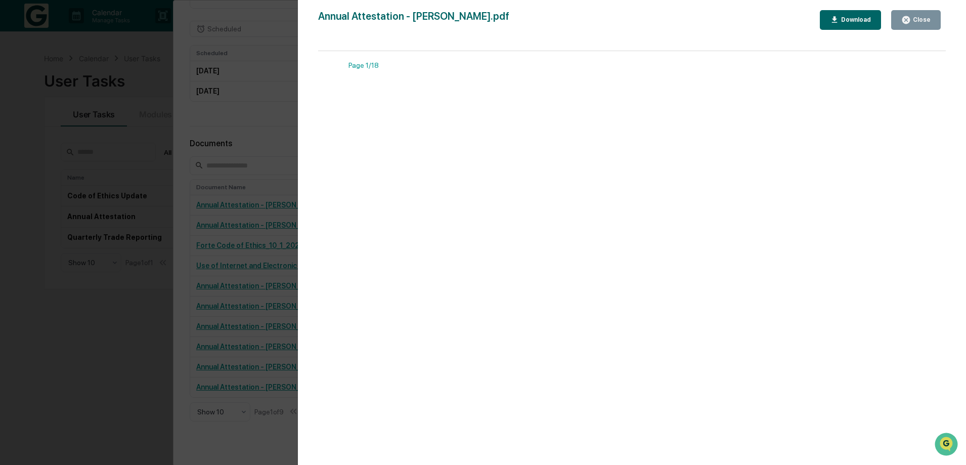
click at [841, 25] on div "Download" at bounding box center [850, 20] width 41 height 10
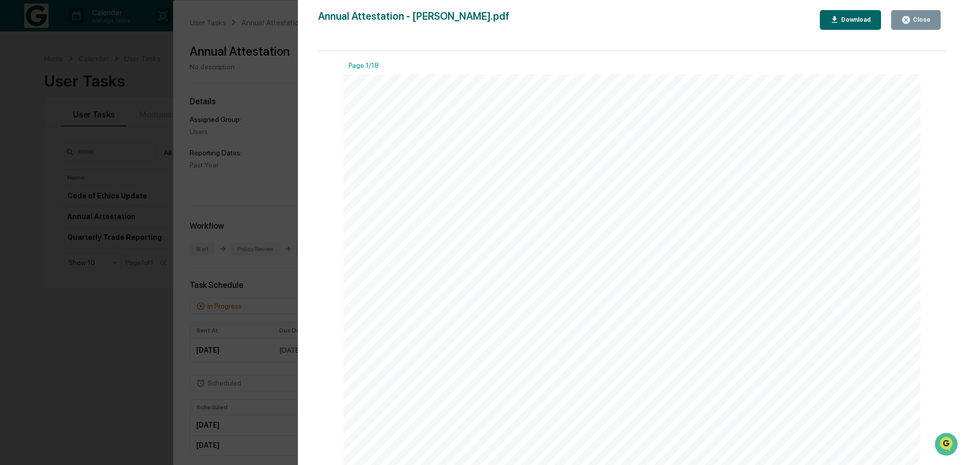
click at [919, 23] on div "Close" at bounding box center [921, 19] width 20 height 7
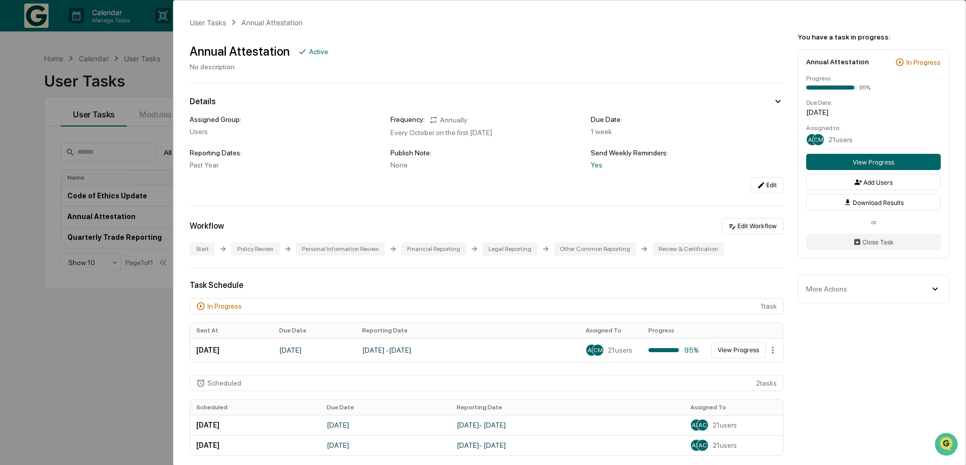
scroll to position [354, 0]
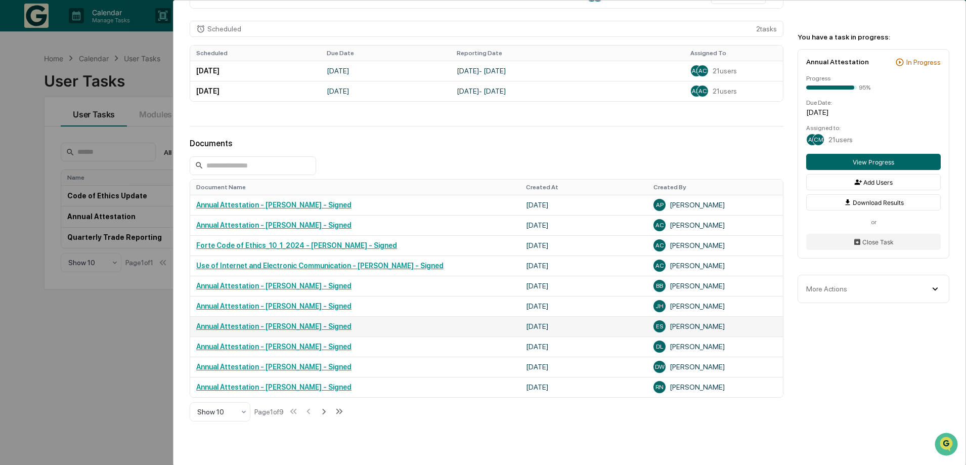
click at [307, 330] on link "Annual Attestation - Ed Sheidlower - Signed" at bounding box center [273, 326] width 155 height 8
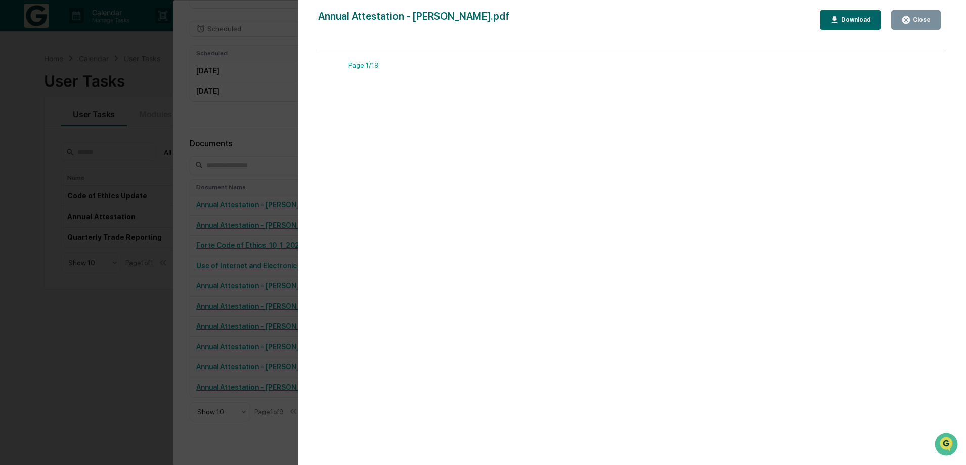
click at [855, 18] on div "Download" at bounding box center [855, 19] width 32 height 7
click at [915, 22] on div "Close" at bounding box center [921, 19] width 20 height 7
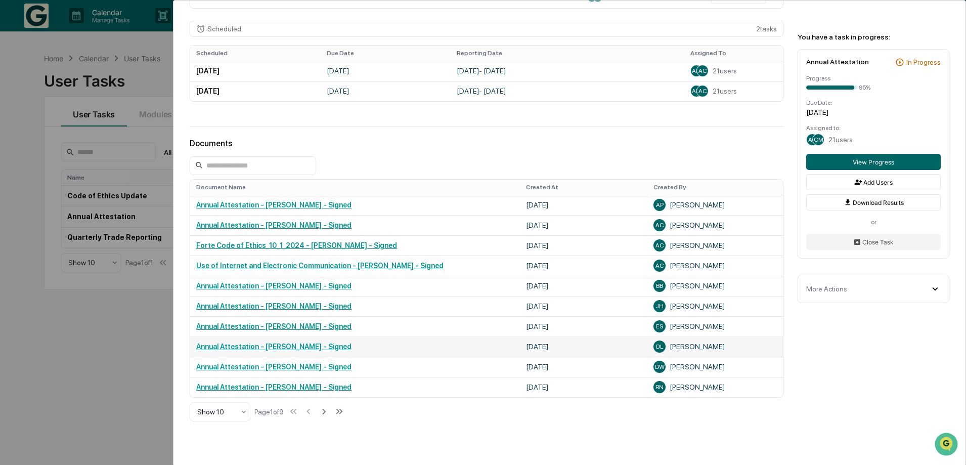
click at [302, 351] on link "Annual Attestation - Dennis Lohouse - Signed" at bounding box center [273, 346] width 155 height 8
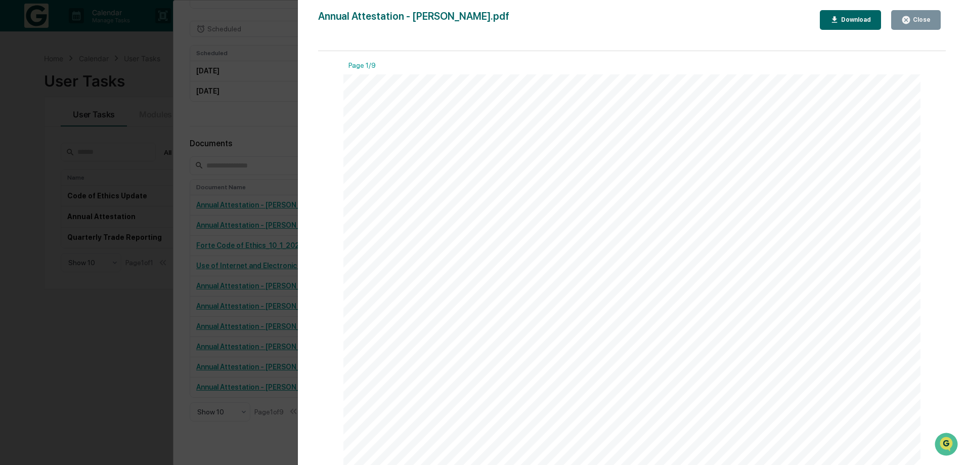
click at [848, 23] on div "Download" at bounding box center [855, 19] width 32 height 7
click at [923, 20] on div "Close" at bounding box center [921, 19] width 20 height 7
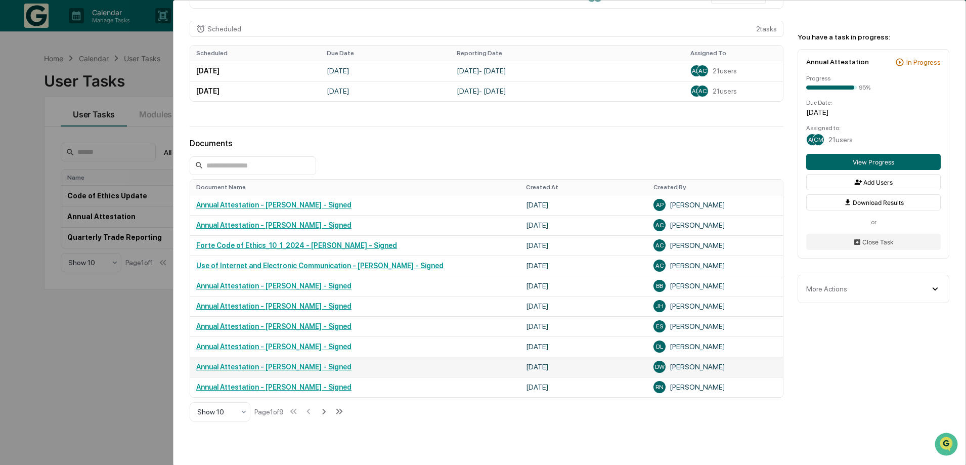
click at [278, 371] on link "Annual Attestation - [PERSON_NAME] - Signed" at bounding box center [273, 367] width 155 height 8
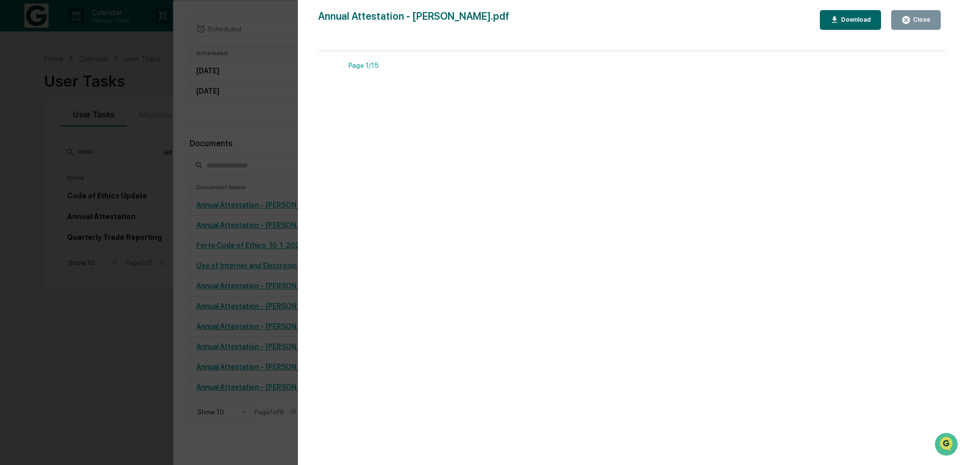
click at [860, 19] on div "Download" at bounding box center [855, 19] width 32 height 7
click at [904, 22] on icon "button" at bounding box center [906, 20] width 8 height 8
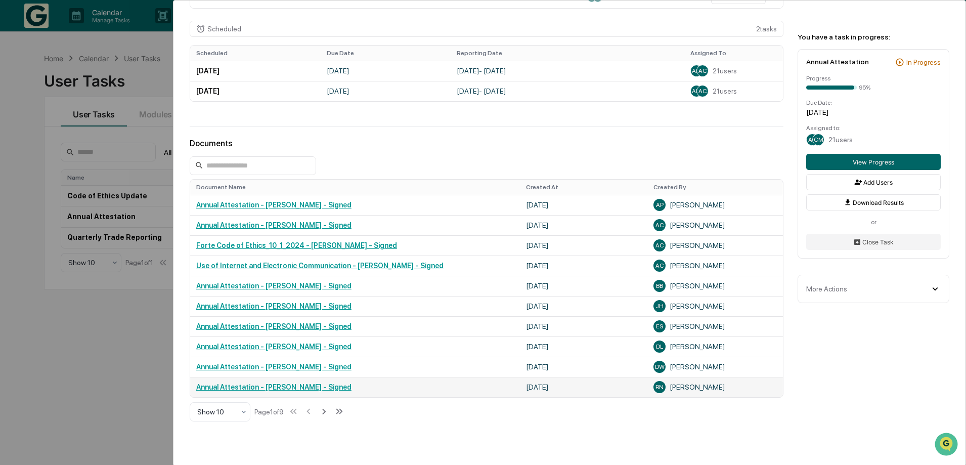
click at [285, 391] on link "Annual Attestation - Rich Nathan - Signed" at bounding box center [273, 387] width 155 height 8
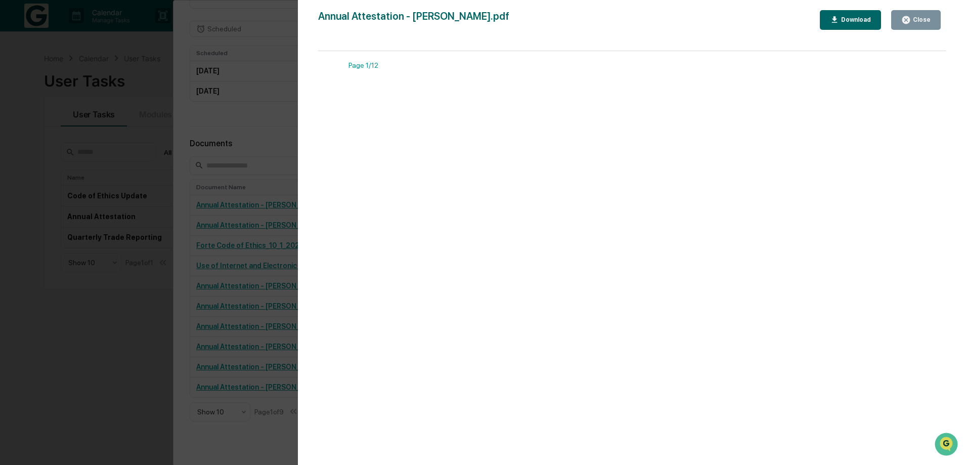
click at [858, 20] on div "Download" at bounding box center [855, 19] width 32 height 7
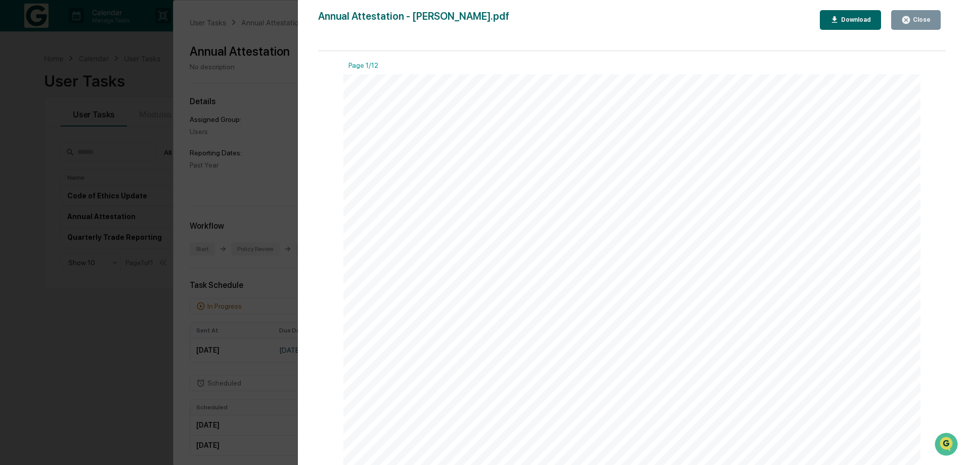
scroll to position [354, 0]
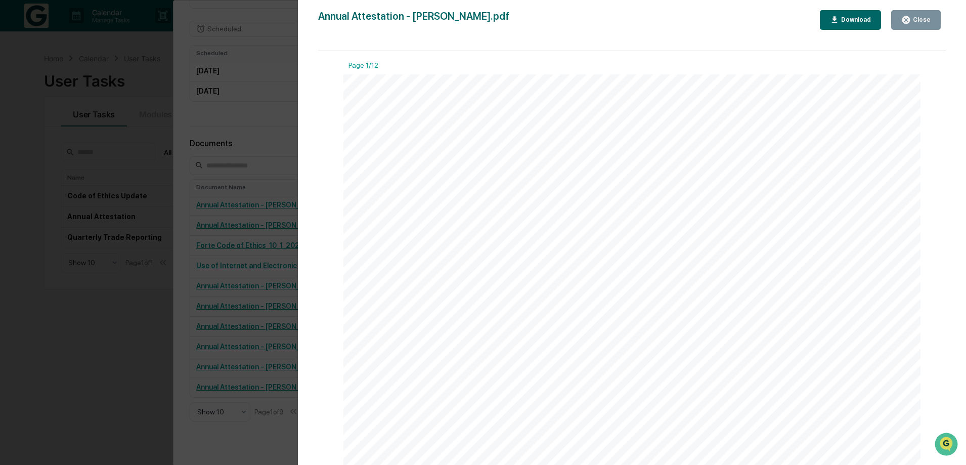
click at [922, 19] on div "Close" at bounding box center [921, 19] width 20 height 7
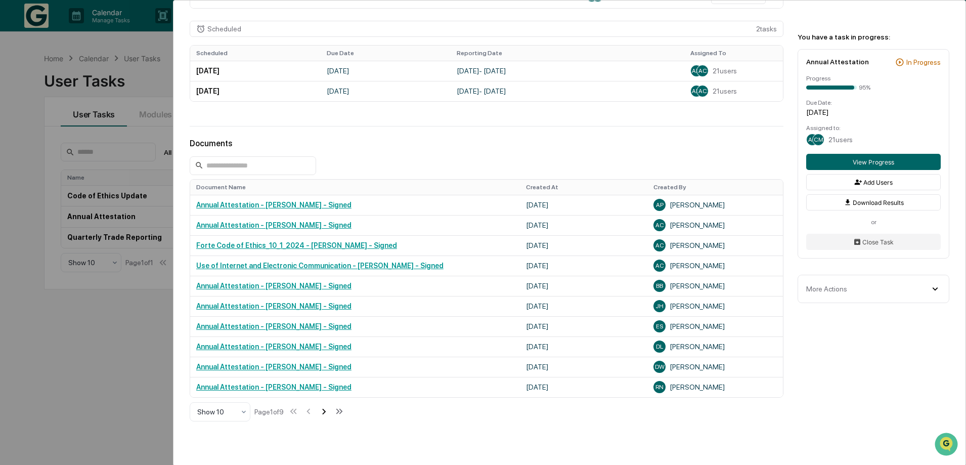
click at [329, 417] on icon at bounding box center [323, 411] width 11 height 11
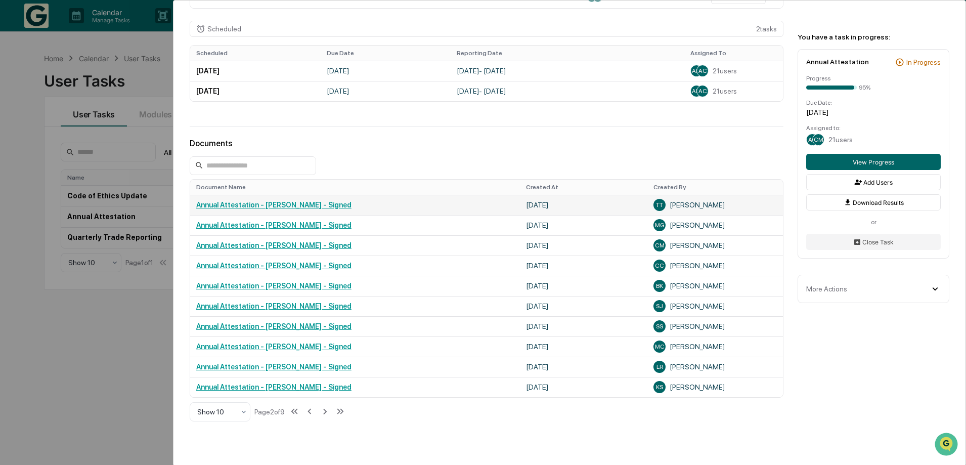
click at [310, 209] on link "Annual Attestation - [PERSON_NAME] - Signed" at bounding box center [273, 205] width 155 height 8
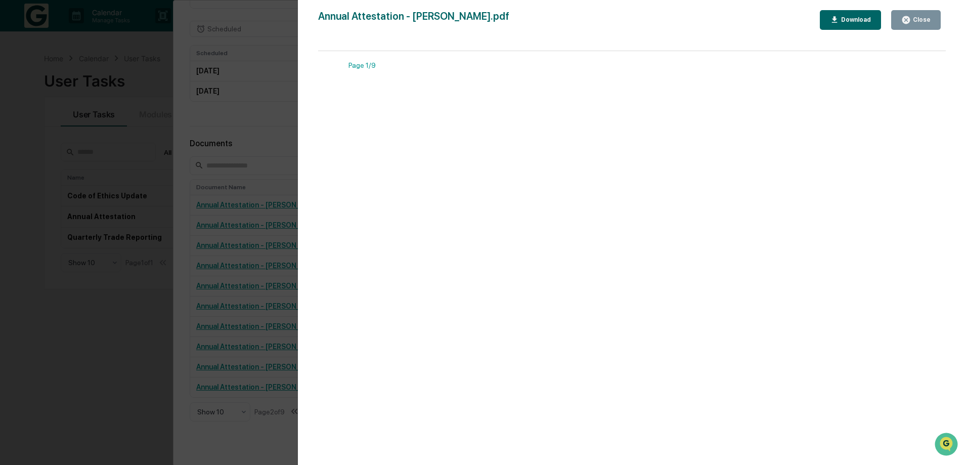
click at [841, 23] on div "Download" at bounding box center [855, 19] width 32 height 7
click at [851, 21] on div "Download" at bounding box center [855, 19] width 32 height 7
click at [919, 16] on div "Close" at bounding box center [915, 20] width 29 height 10
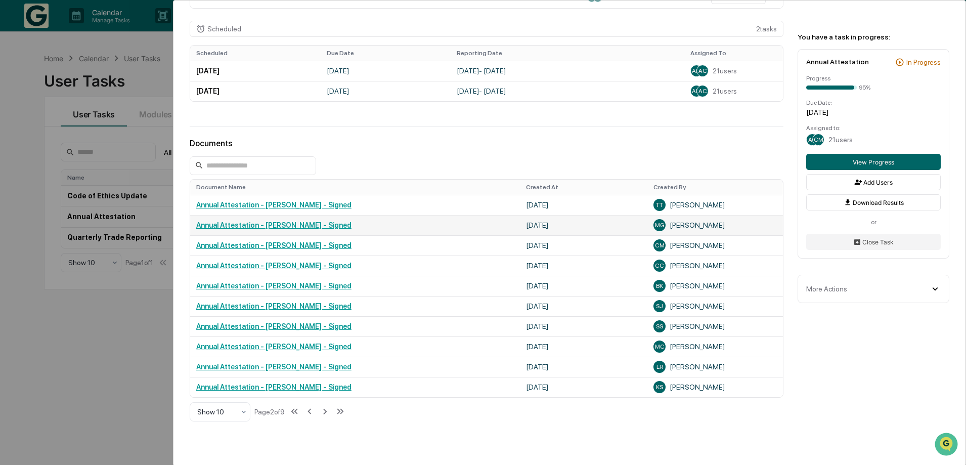
click at [305, 229] on link "Annual Attestation - [PERSON_NAME] - Signed" at bounding box center [273, 225] width 155 height 8
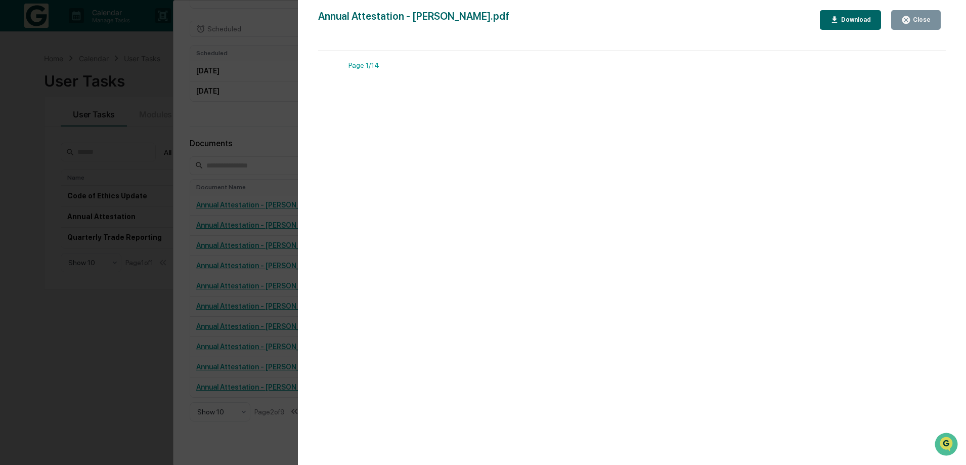
click at [864, 20] on div "Download" at bounding box center [855, 19] width 32 height 7
click at [852, 19] on div "Download" at bounding box center [855, 19] width 32 height 7
click at [910, 18] on icon "button" at bounding box center [906, 20] width 8 height 8
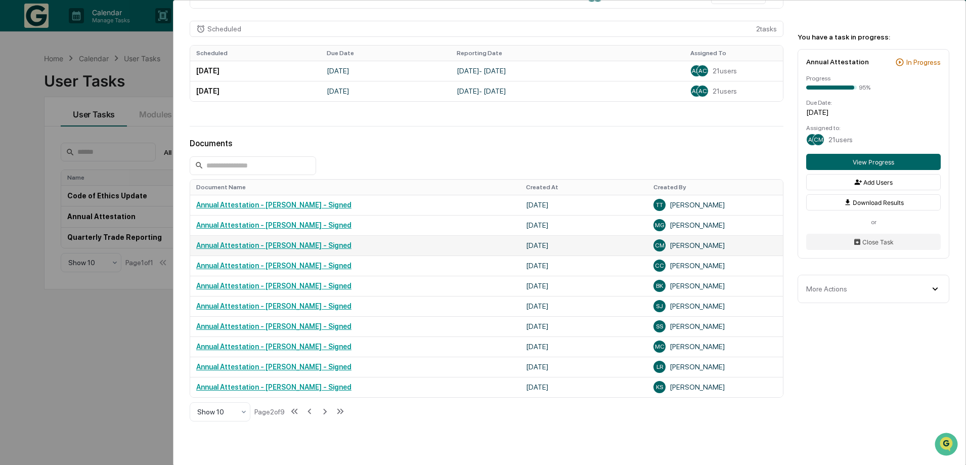
click at [303, 249] on link "Annual Attestation - [PERSON_NAME] - Signed" at bounding box center [273, 245] width 155 height 8
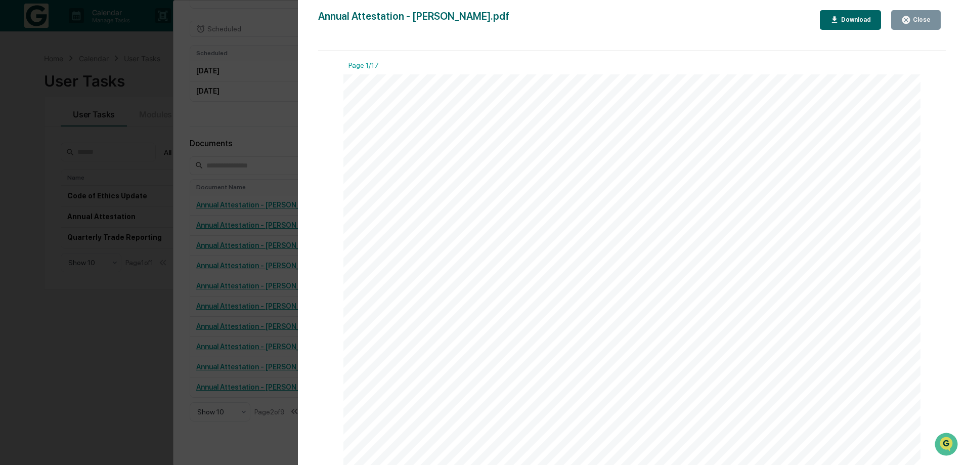
click at [839, 21] on icon "button" at bounding box center [835, 20] width 10 height 10
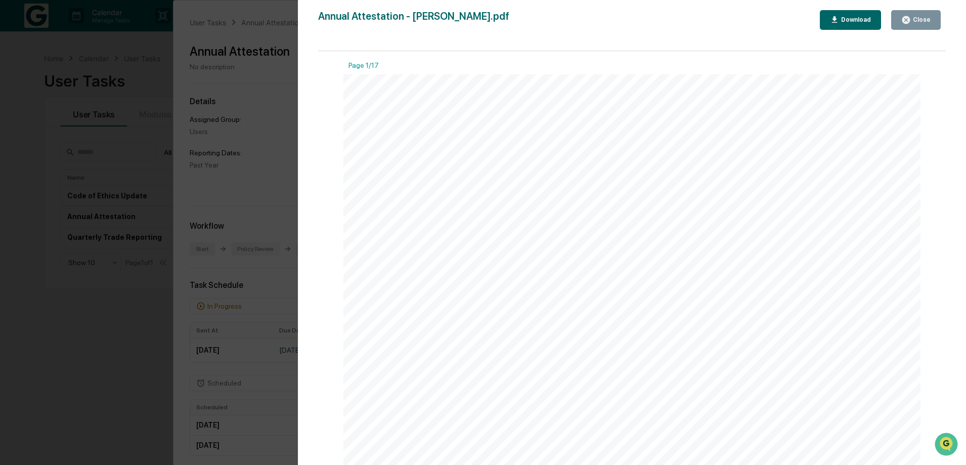
click at [919, 23] on div "Close" at bounding box center [921, 19] width 20 height 7
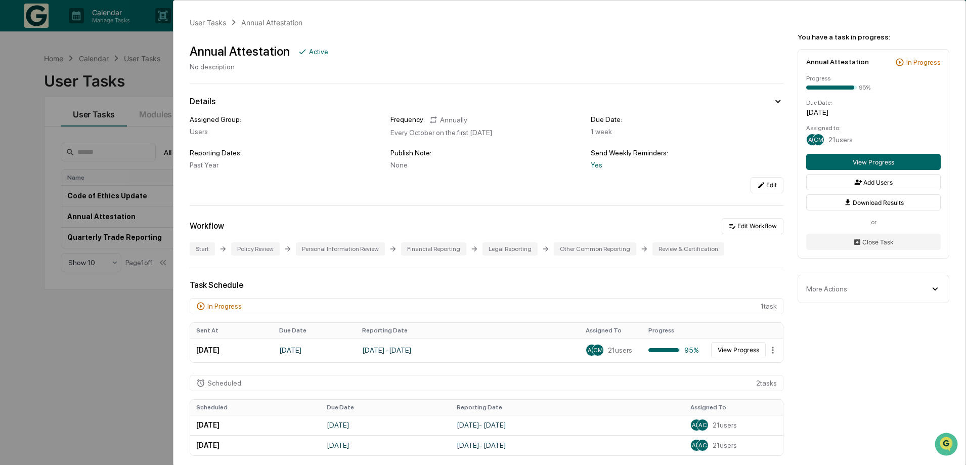
scroll to position [354, 0]
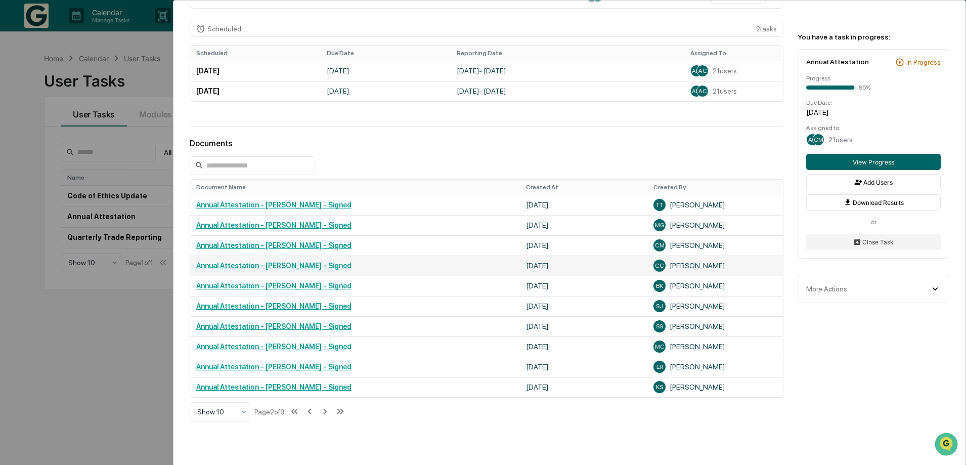
click at [321, 270] on link "Annual Attestation - [PERSON_NAME] - Signed" at bounding box center [273, 266] width 155 height 8
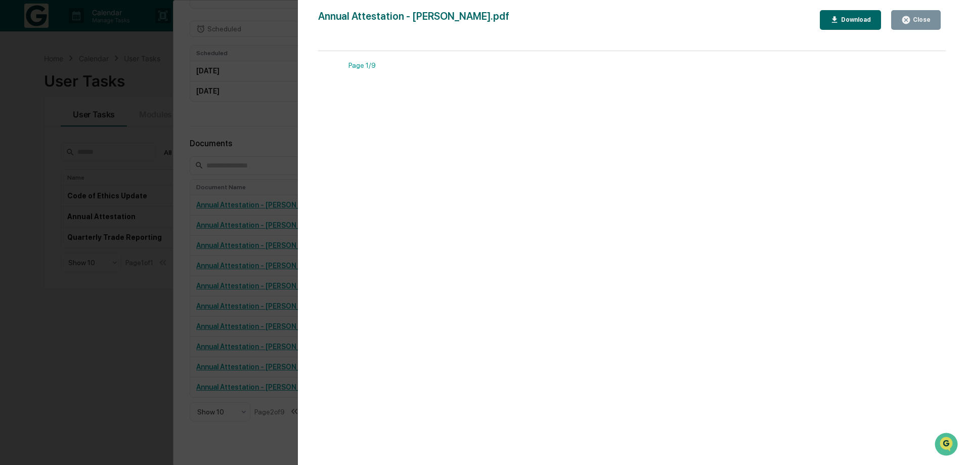
click at [843, 23] on div "Download" at bounding box center [855, 19] width 32 height 7
click at [926, 18] on div "Close" at bounding box center [921, 19] width 20 height 7
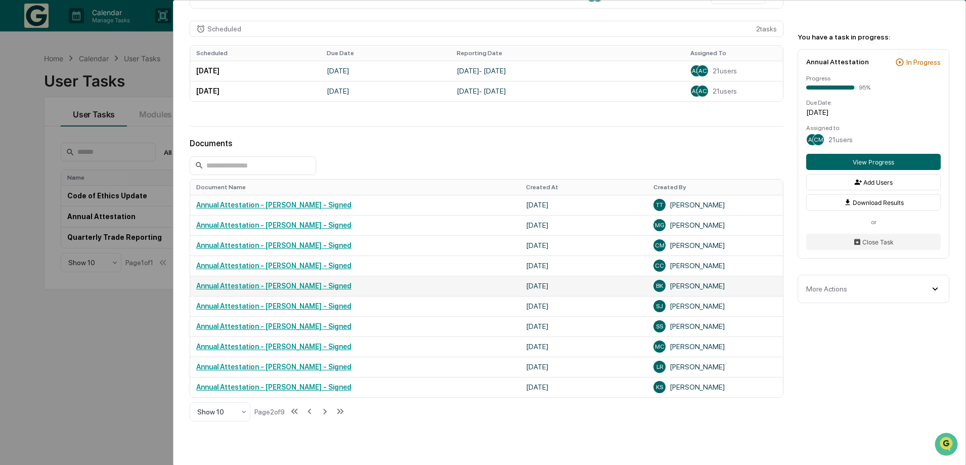
click at [274, 290] on link "Annual Attestation - [PERSON_NAME] - Signed" at bounding box center [273, 286] width 155 height 8
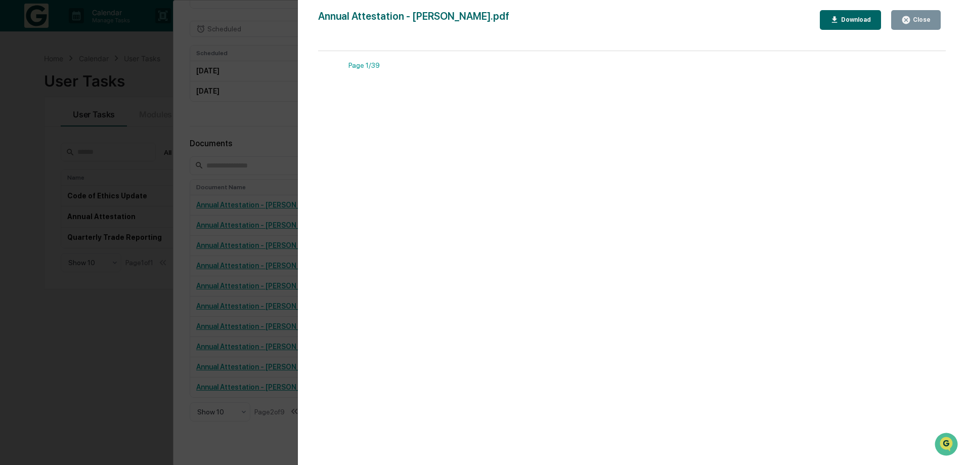
click at [845, 20] on div "Download" at bounding box center [855, 19] width 32 height 7
click at [931, 21] on button "Close" at bounding box center [916, 20] width 50 height 20
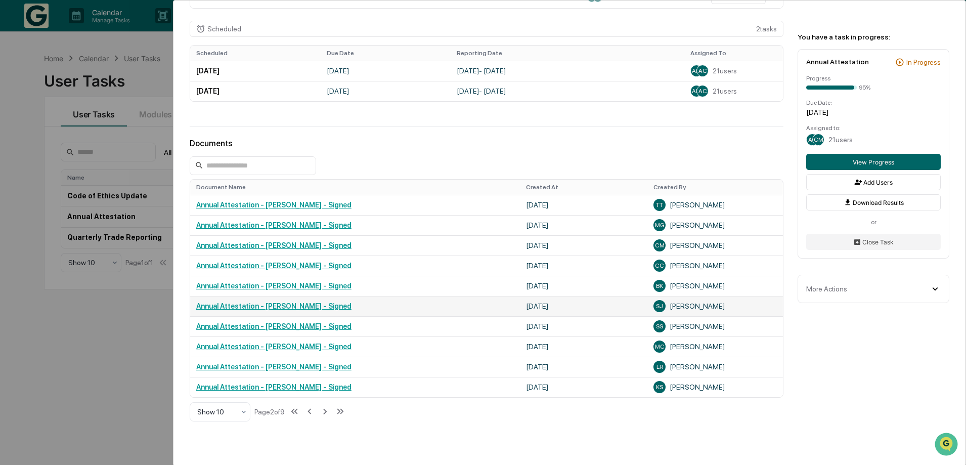
click at [303, 310] on link "Annual Attestation - [PERSON_NAME] - Signed" at bounding box center [273, 306] width 155 height 8
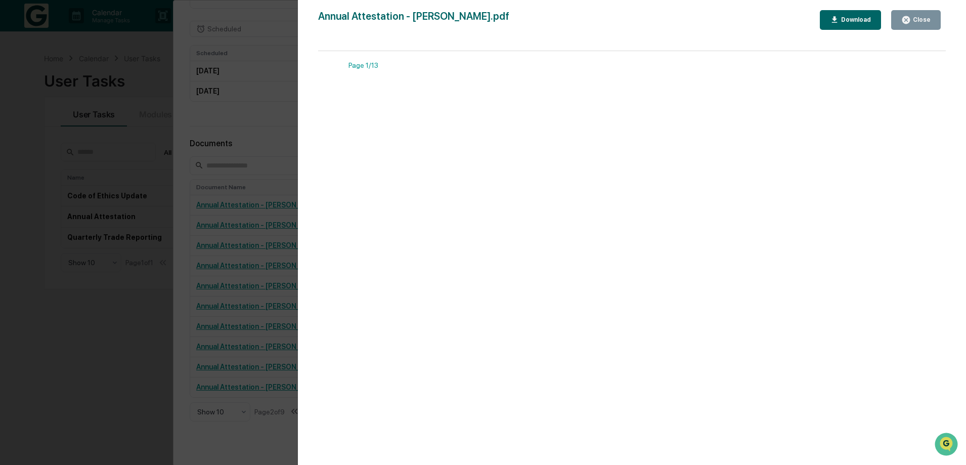
click at [848, 25] on div "Download" at bounding box center [850, 20] width 41 height 10
click at [920, 20] on div "Close" at bounding box center [921, 19] width 20 height 7
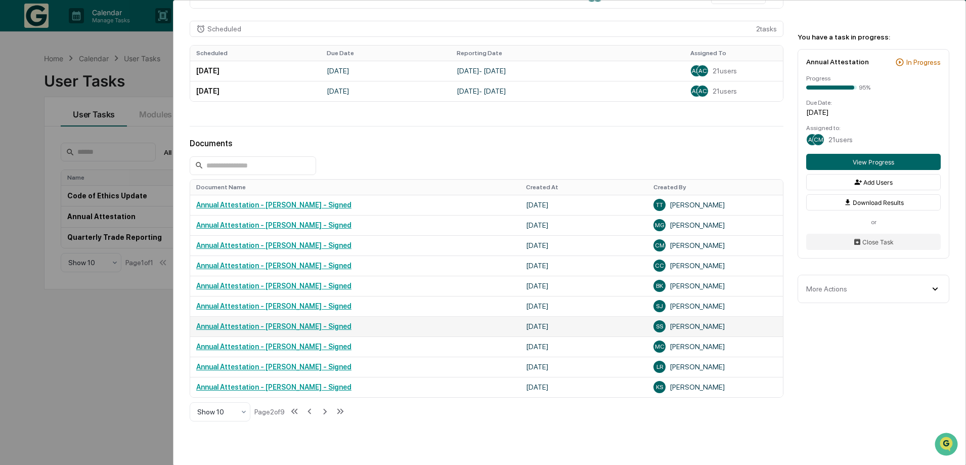
click at [273, 330] on link "Annual Attestation - [PERSON_NAME] - Signed" at bounding box center [273, 326] width 155 height 8
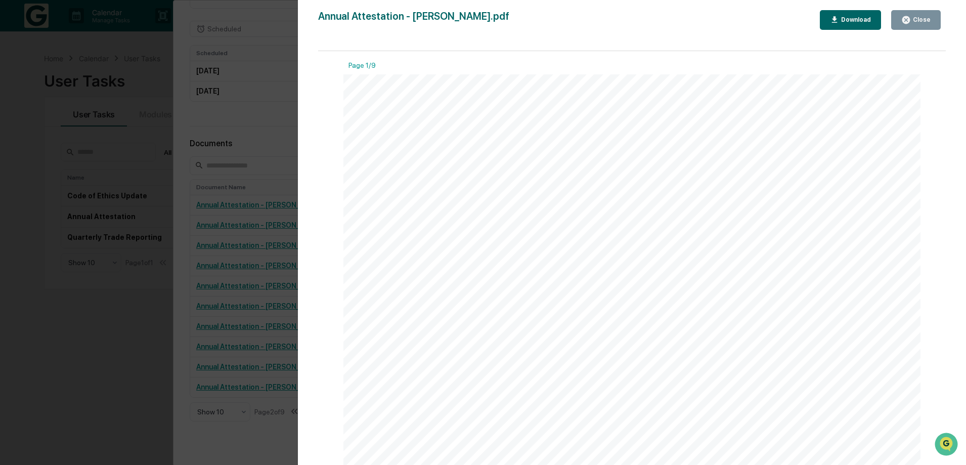
click at [854, 22] on div "Download" at bounding box center [855, 19] width 32 height 7
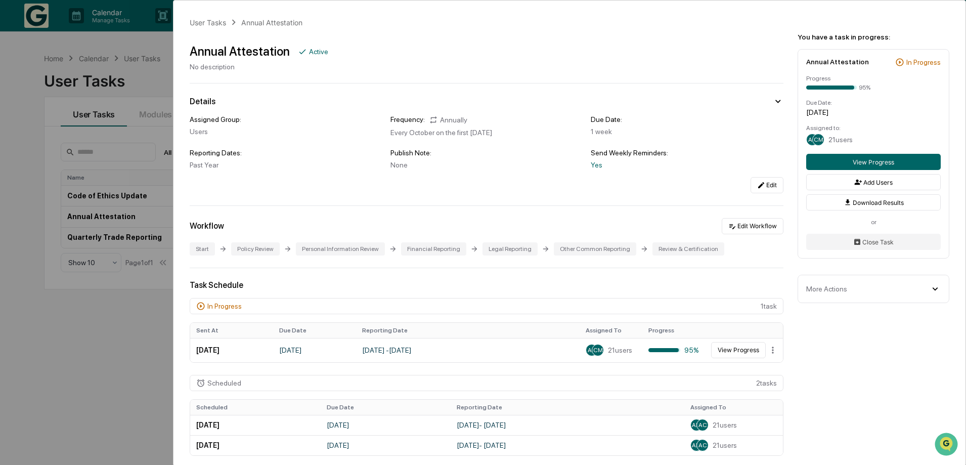
scroll to position [354, 0]
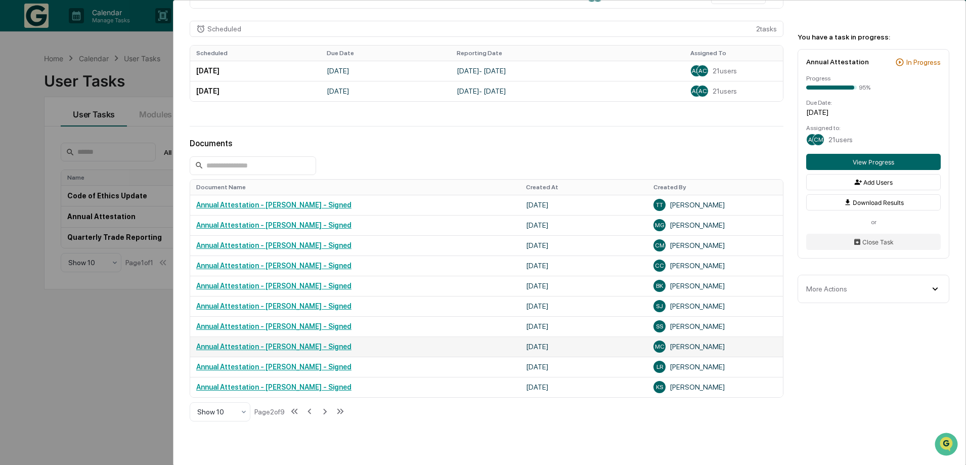
click at [312, 351] on link "Annual Attestation - [PERSON_NAME] - Signed" at bounding box center [273, 346] width 155 height 8
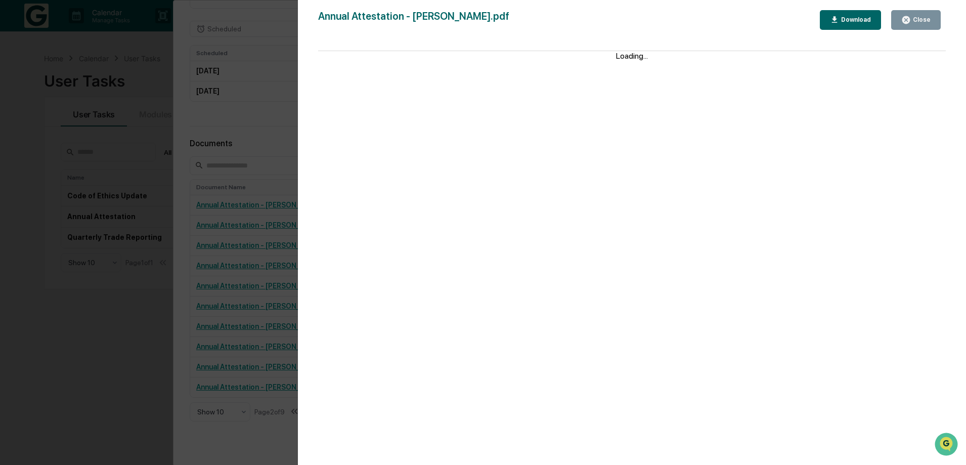
click at [859, 25] on div "Download" at bounding box center [850, 20] width 41 height 10
click at [925, 21] on div "Close" at bounding box center [921, 19] width 20 height 7
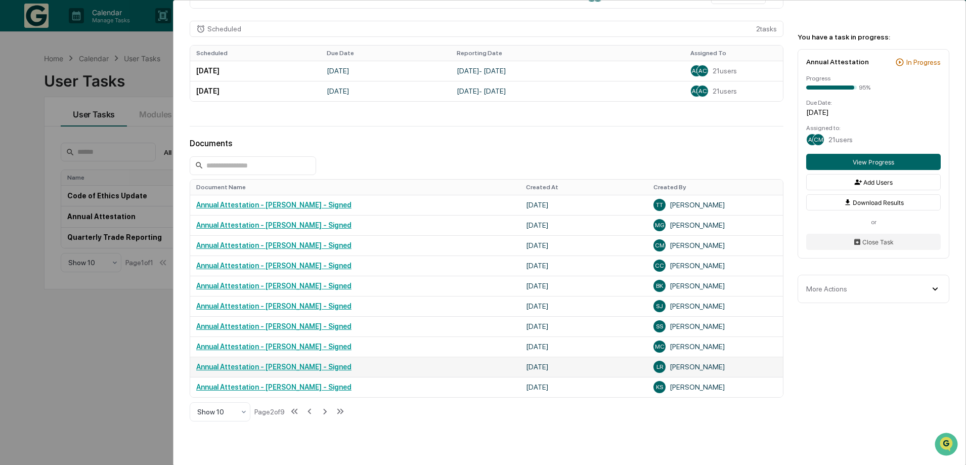
click at [300, 371] on link "Annual Attestation - [PERSON_NAME] - Signed" at bounding box center [273, 367] width 155 height 8
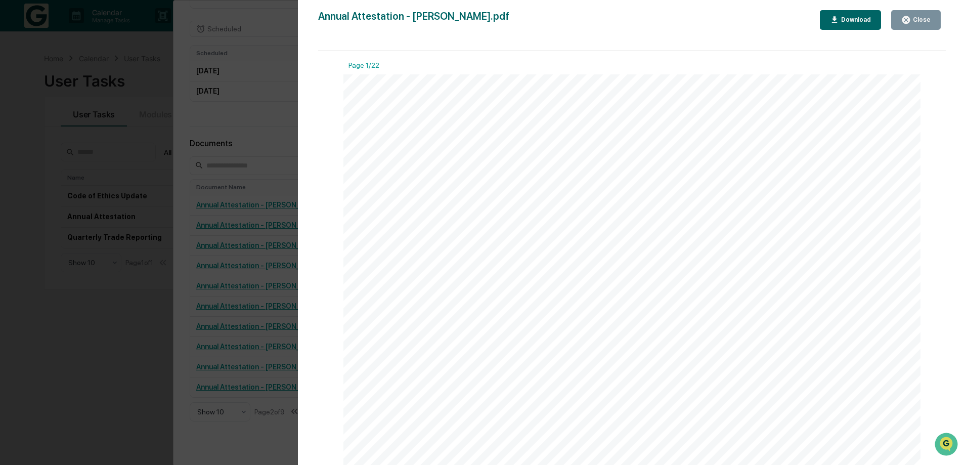
click at [838, 21] on icon "button" at bounding box center [835, 20] width 10 height 10
click at [915, 17] on div "Close" at bounding box center [921, 19] width 20 height 7
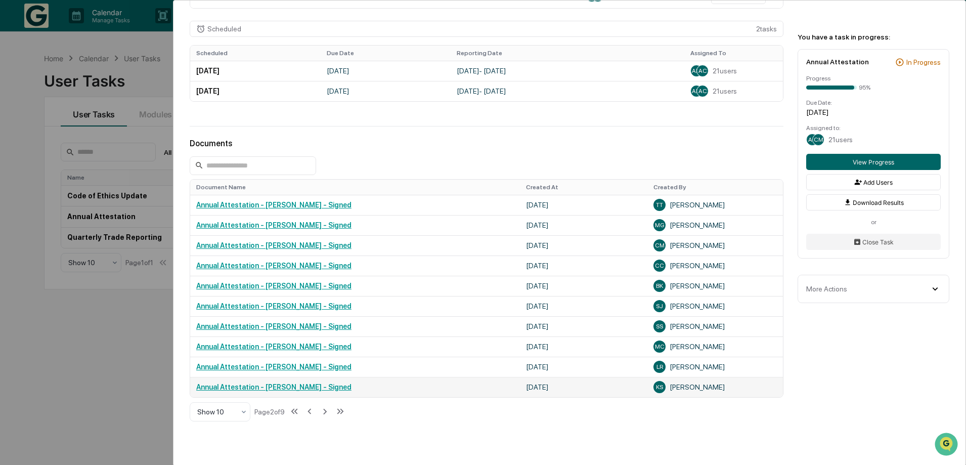
click at [303, 391] on link "Annual Attestation - Karin Staples - Signed" at bounding box center [273, 387] width 155 height 8
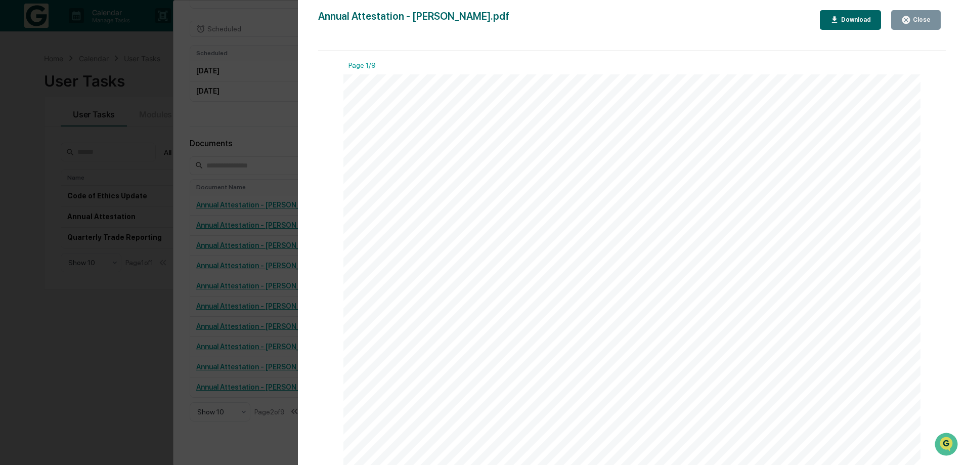
click at [862, 20] on div "Download" at bounding box center [855, 19] width 32 height 7
click at [902, 20] on icon "button" at bounding box center [906, 20] width 8 height 8
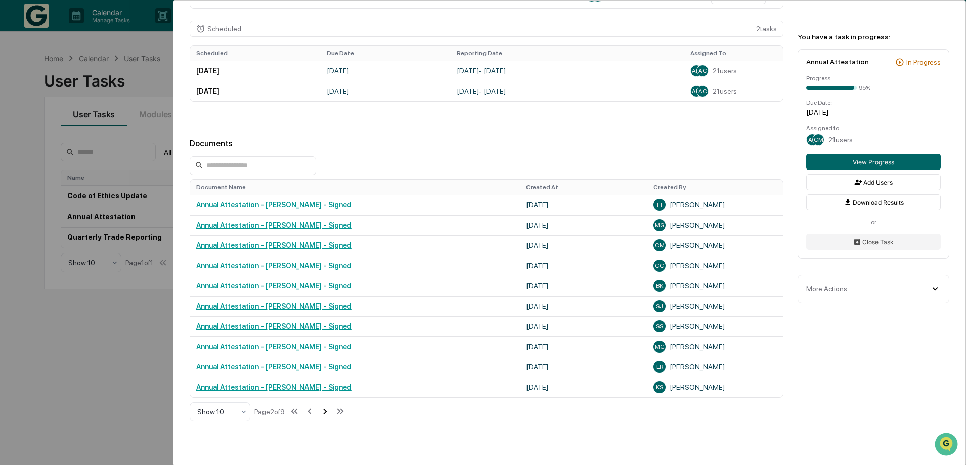
click at [330, 417] on icon at bounding box center [324, 411] width 11 height 11
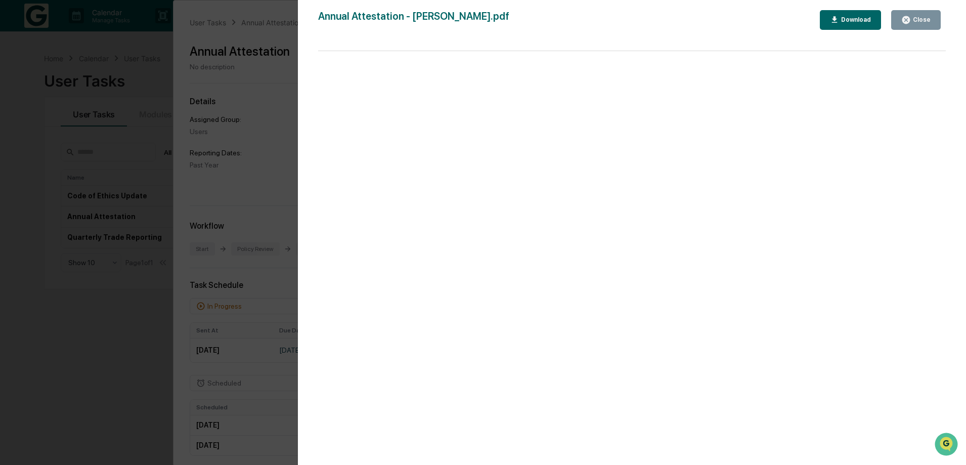
scroll to position [354, 0]
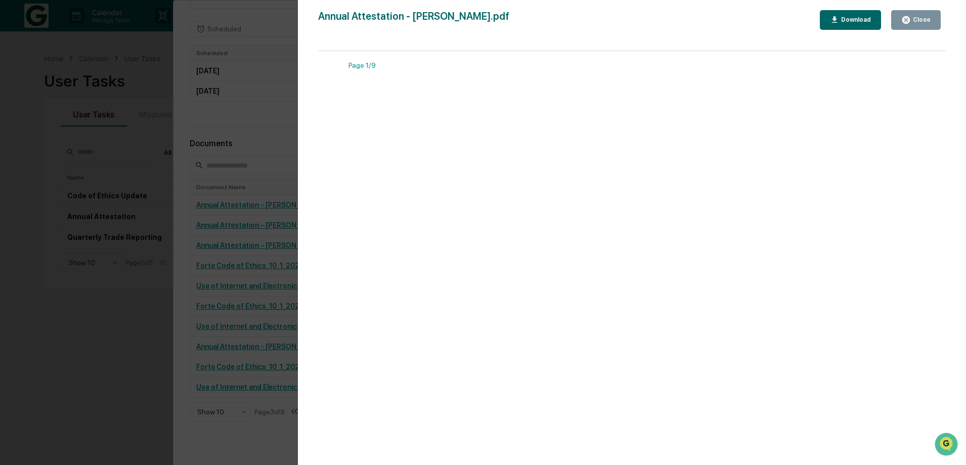
click at [866, 17] on div "Download" at bounding box center [855, 19] width 32 height 7
click at [908, 17] on icon "button" at bounding box center [906, 20] width 8 height 8
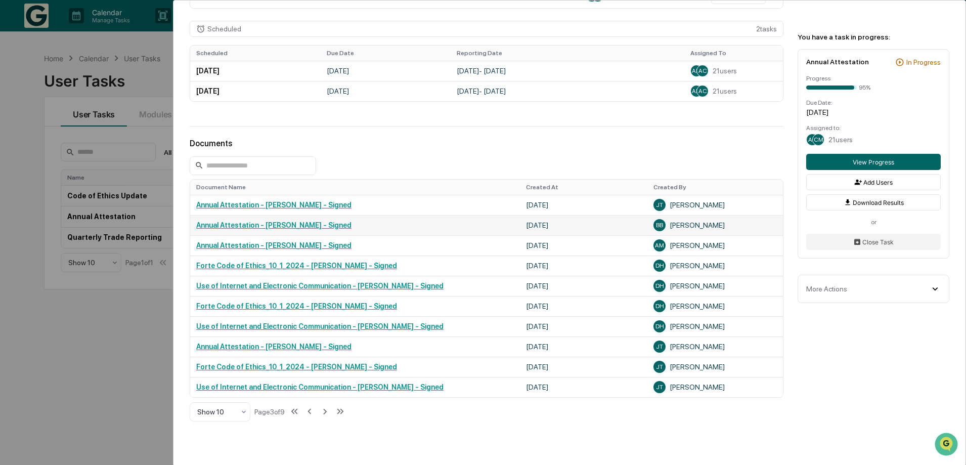
click at [270, 229] on link "Annual Attestation - [PERSON_NAME] - Signed" at bounding box center [273, 225] width 155 height 8
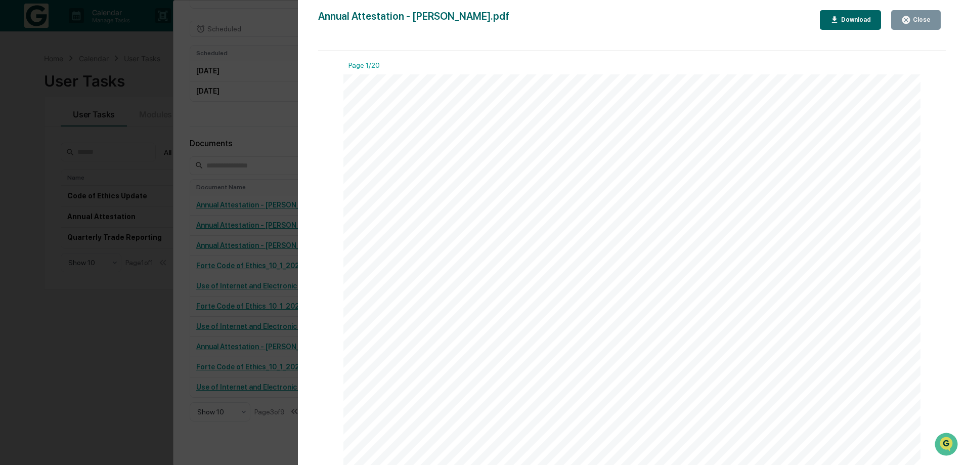
click at [840, 24] on icon "button" at bounding box center [835, 20] width 10 height 10
click at [907, 18] on icon "button" at bounding box center [906, 20] width 8 height 8
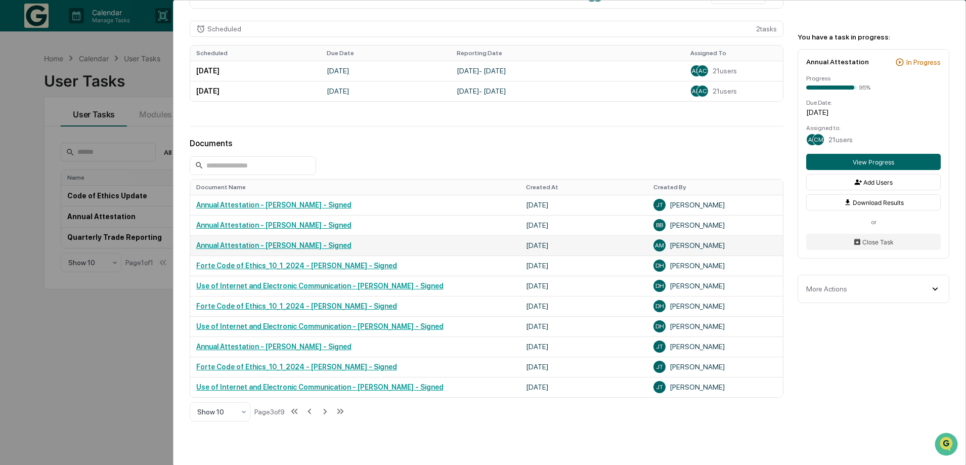
click at [318, 249] on link "Annual Attestation - [PERSON_NAME] - Signed" at bounding box center [273, 245] width 155 height 8
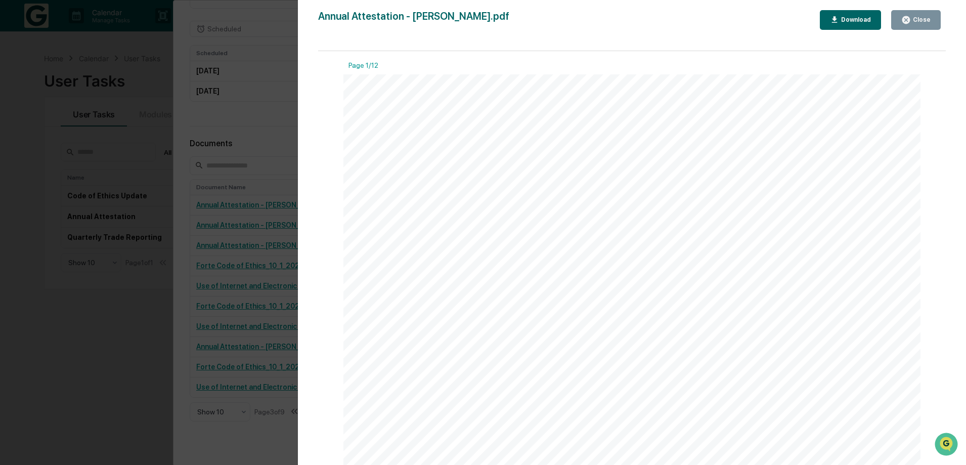
click at [863, 20] on div "Download" at bounding box center [855, 19] width 32 height 7
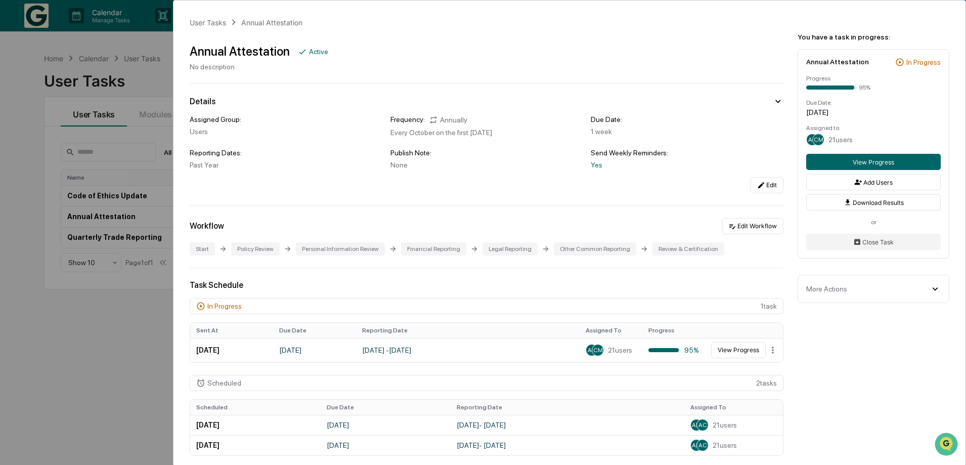
scroll to position [354, 0]
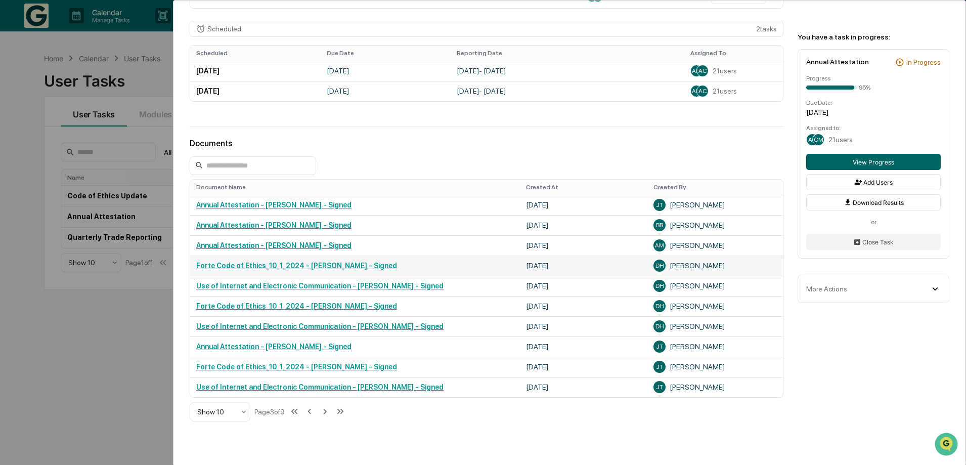
click at [360, 270] on link "Forte Code of Ethics_10_1_2024 - [PERSON_NAME] - Signed" at bounding box center [296, 266] width 201 height 8
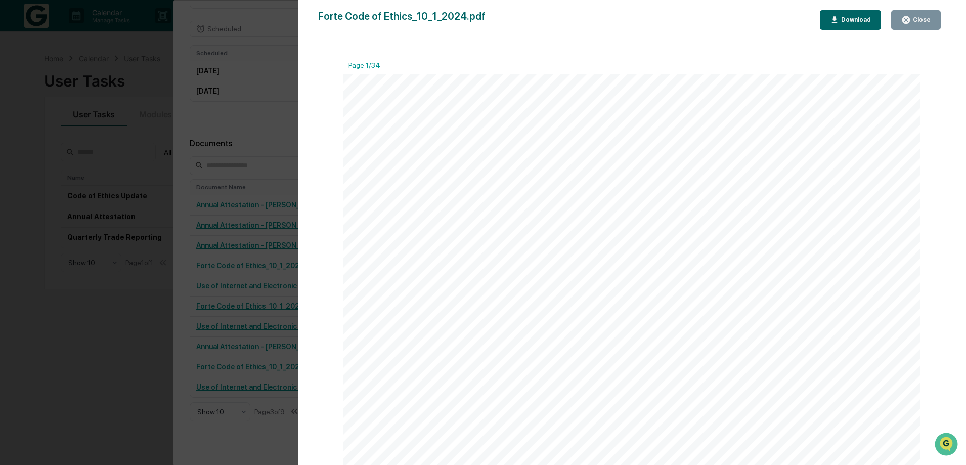
click at [868, 21] on div "Download" at bounding box center [855, 19] width 32 height 7
click at [914, 17] on div "Close" at bounding box center [921, 19] width 20 height 7
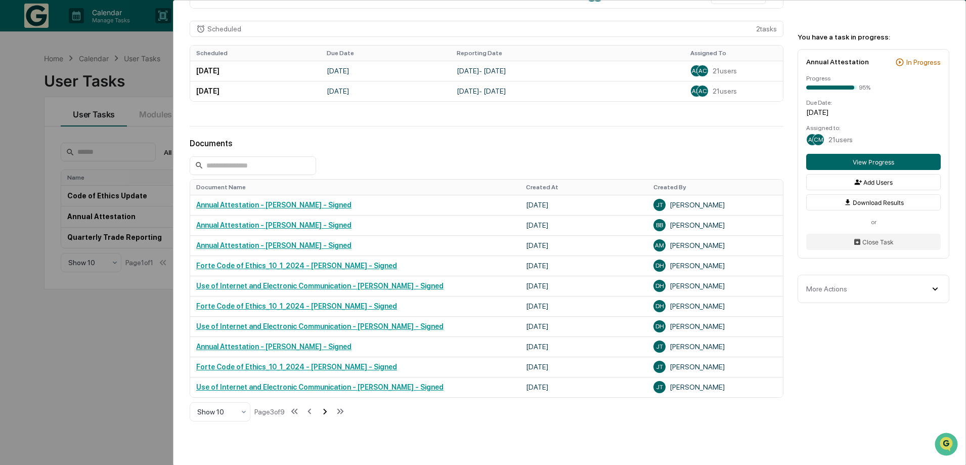
click at [330, 417] on icon at bounding box center [324, 411] width 11 height 11
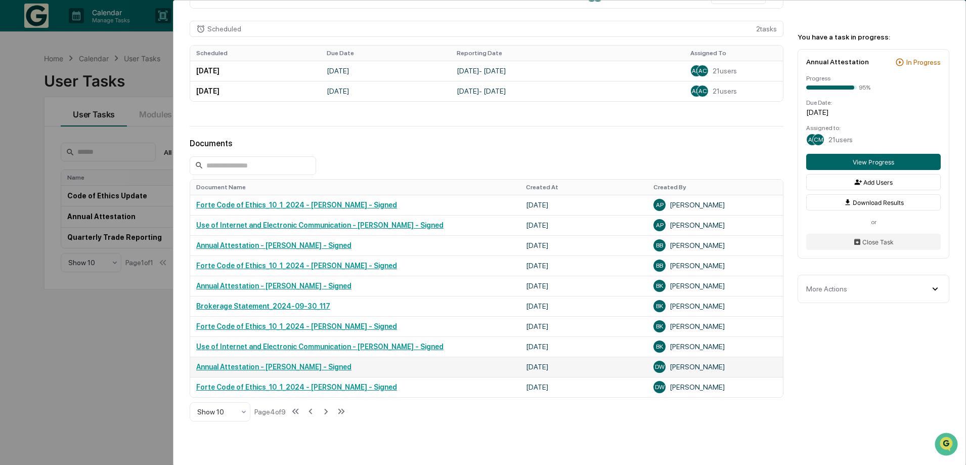
click at [310, 371] on link "Annual Attestation - [PERSON_NAME] - Signed" at bounding box center [273, 367] width 155 height 8
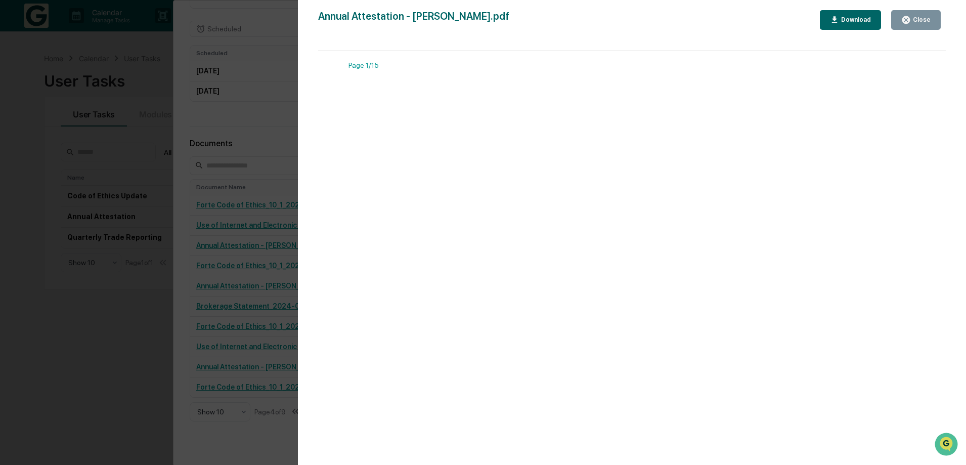
click at [856, 28] on button "Download" at bounding box center [851, 20] width 62 height 20
